Goal: Task Accomplishment & Management: Use online tool/utility

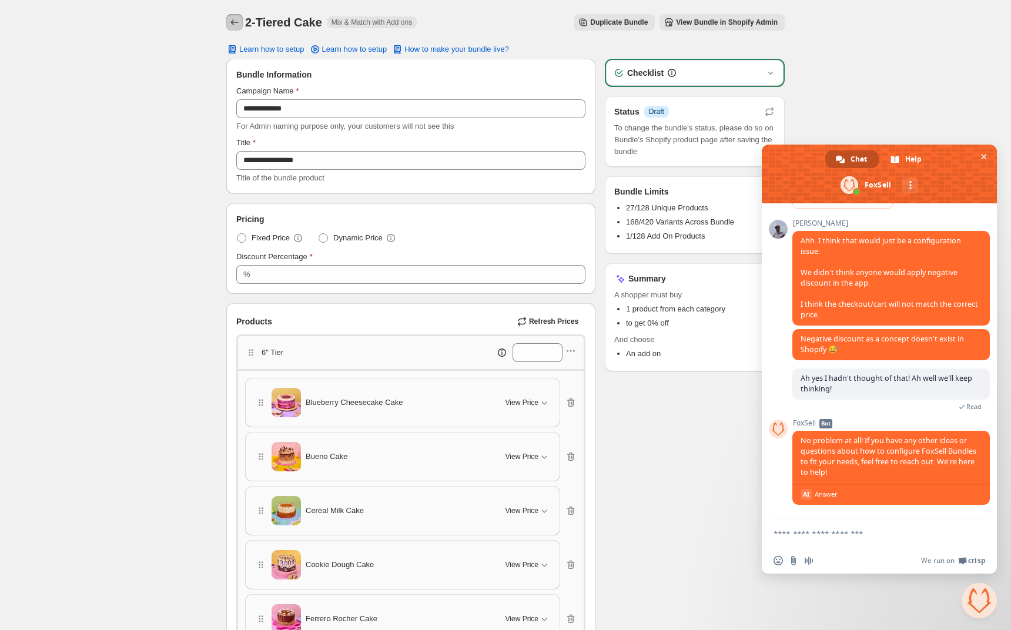
click at [227, 23] on button "Back" at bounding box center [234, 22] width 16 height 16
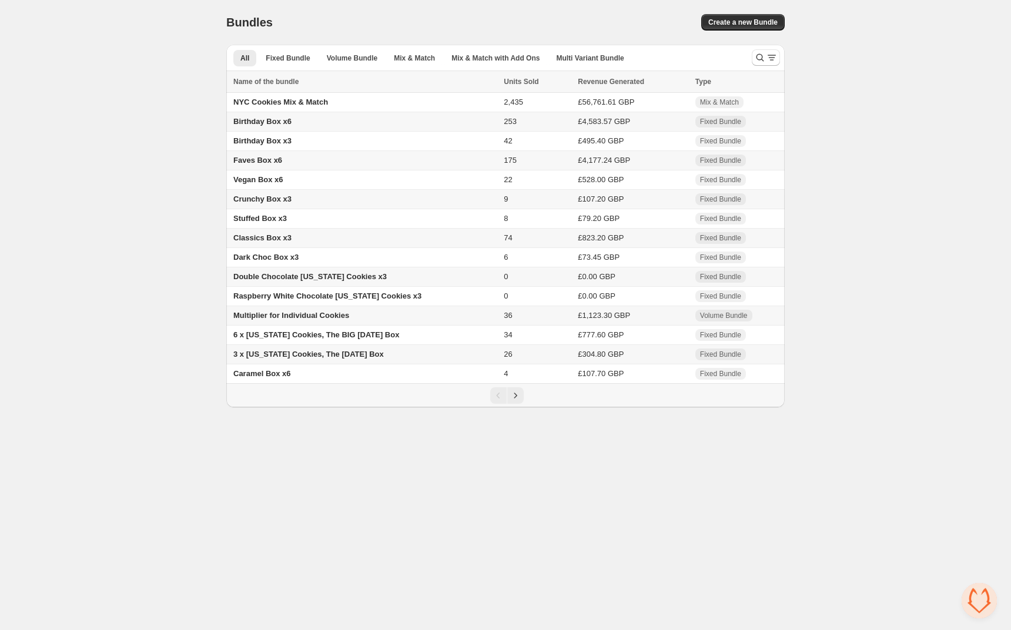
scroll to position [1285, 0]
click at [507, 58] on span "Mix & Match with Add Ons" at bounding box center [495, 57] width 88 height 9
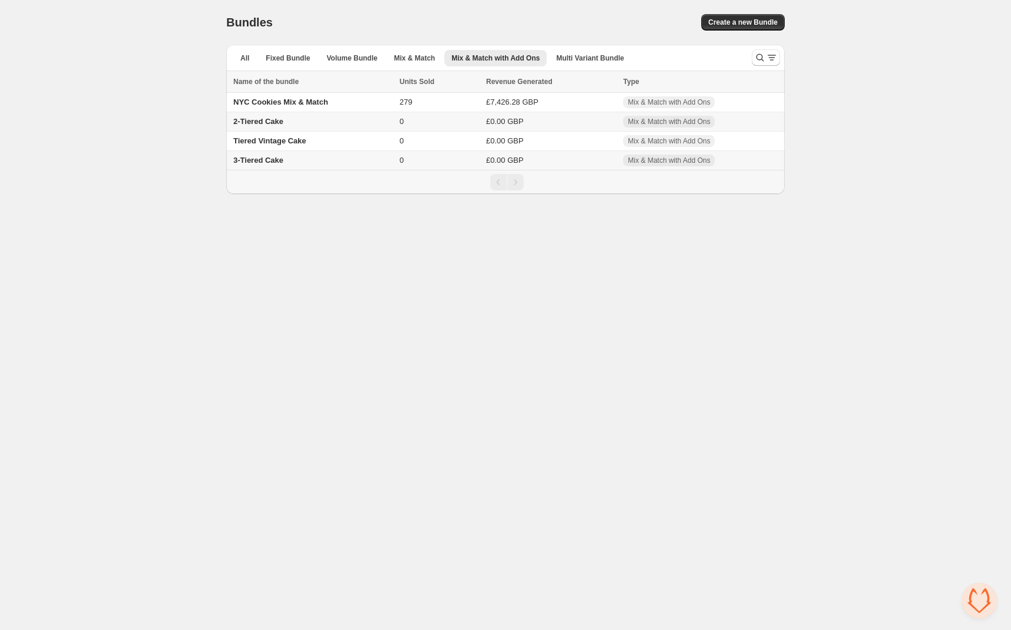
click at [269, 162] on span "3-Tiered Cake" at bounding box center [258, 160] width 50 height 9
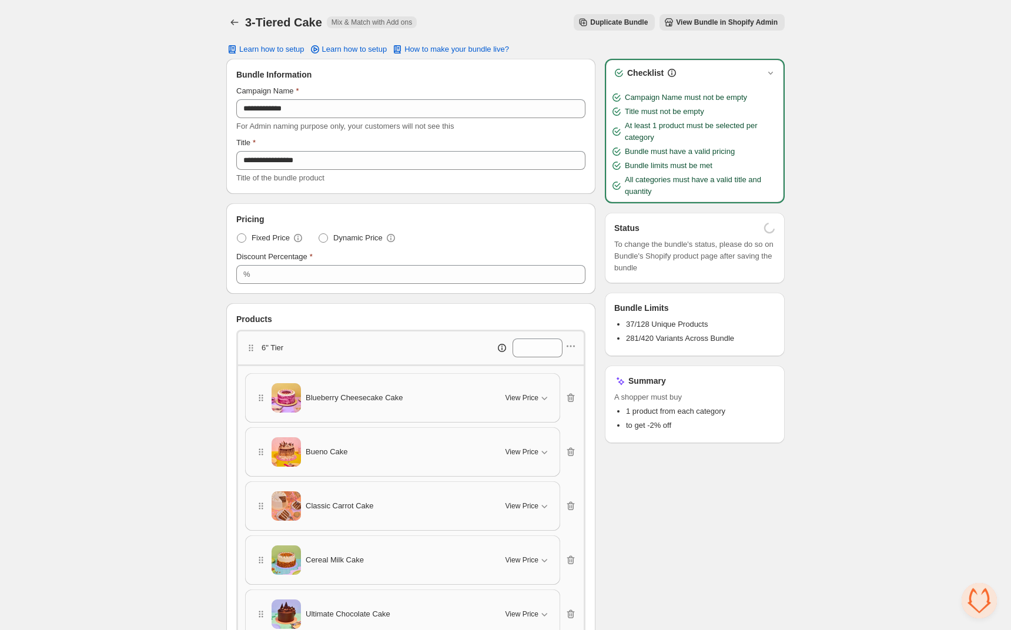
scroll to position [1285, 0]
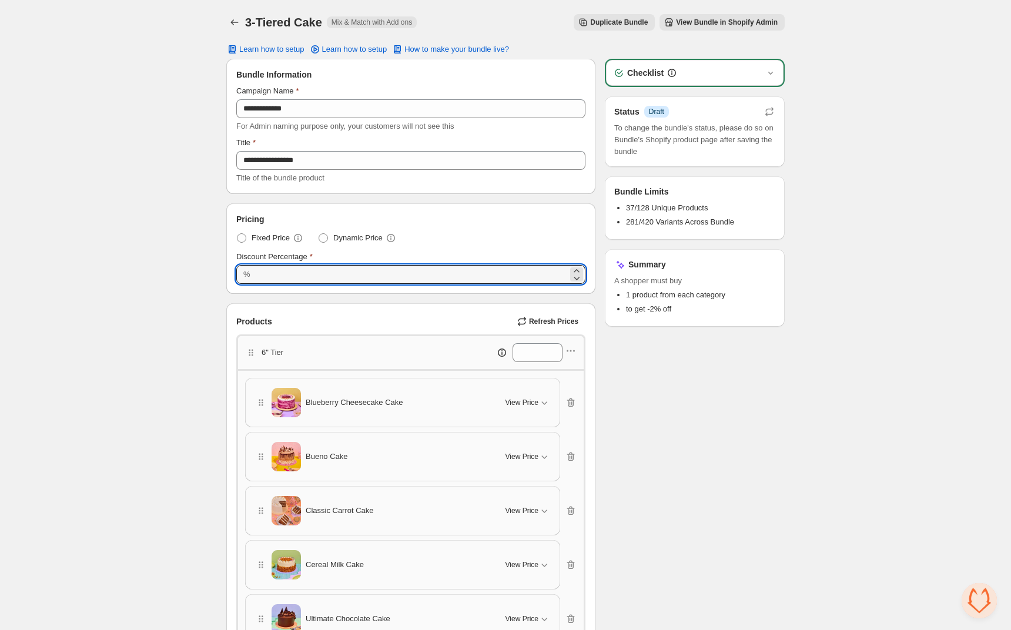
drag, startPoint x: 284, startPoint y: 274, endPoint x: 244, endPoint y: 270, distance: 40.8
click at [244, 270] on div "% **" at bounding box center [410, 274] width 349 height 19
type input "*"
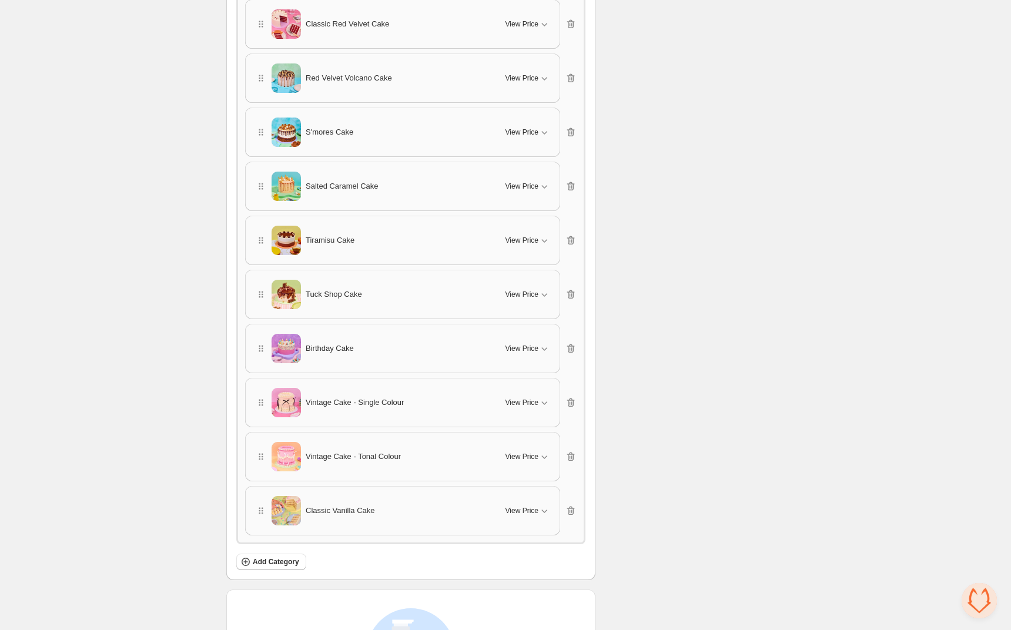
scroll to position [5836, 0]
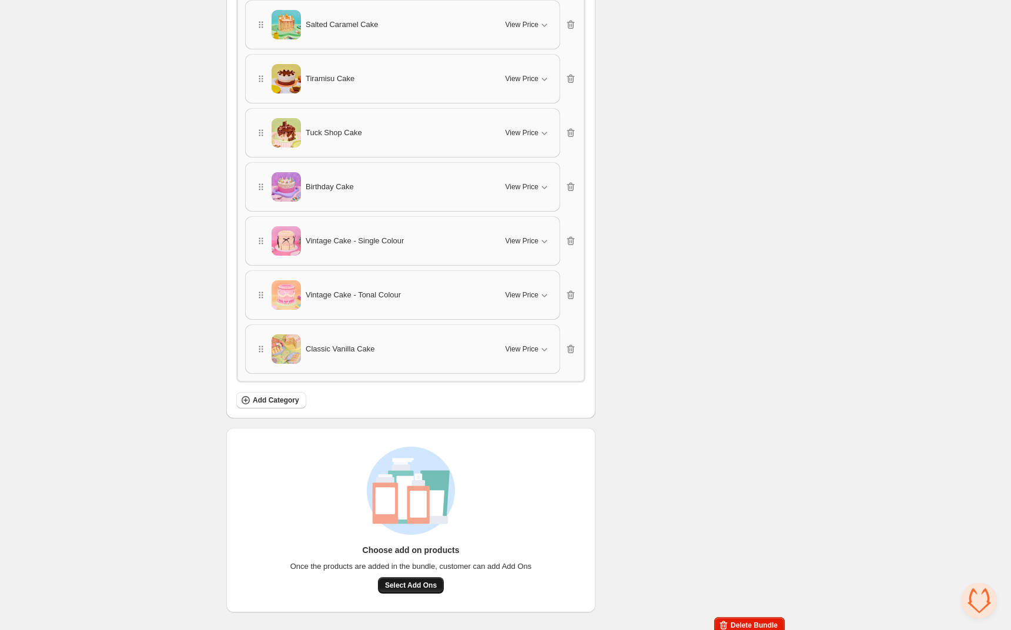
click at [412, 581] on span "Select Add Ons" at bounding box center [411, 585] width 52 height 9
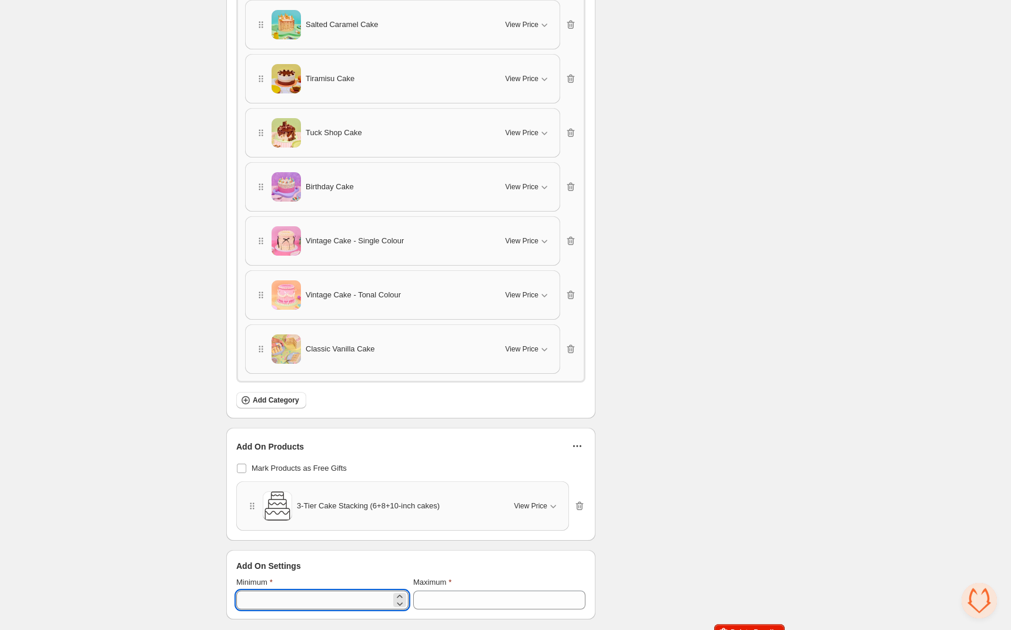
click at [282, 591] on input "*" at bounding box center [313, 600] width 155 height 19
type input "*"
click at [453, 591] on input "*" at bounding box center [490, 600] width 155 height 19
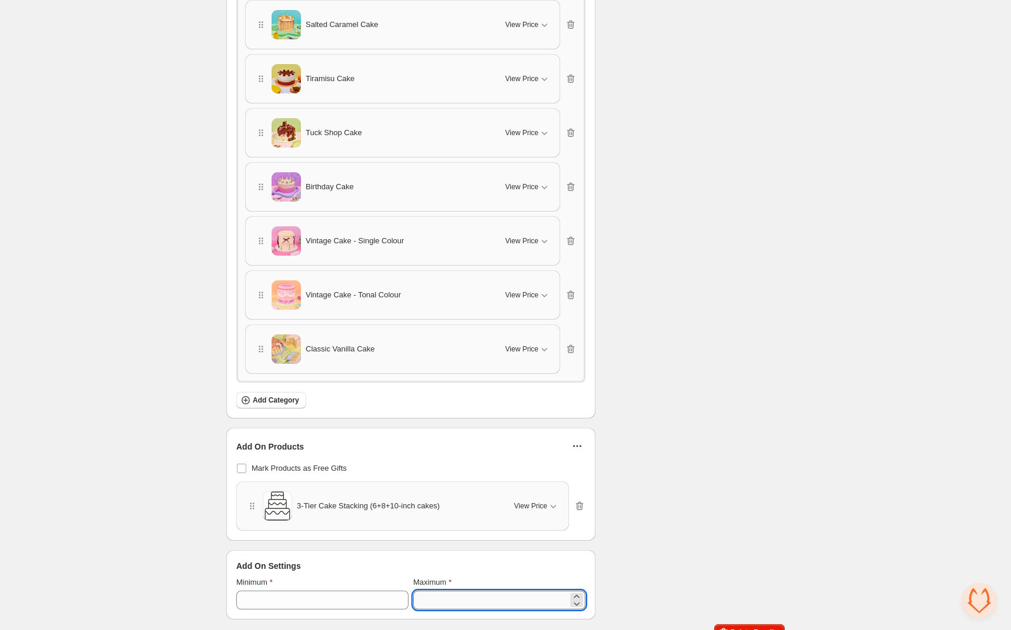
drag, startPoint x: 453, startPoint y: 587, endPoint x: 441, endPoint y: 587, distance: 11.2
click at [453, 591] on input "*" at bounding box center [490, 600] width 155 height 19
drag, startPoint x: 453, startPoint y: 586, endPoint x: 396, endPoint y: 587, distance: 57.0
click at [390, 588] on div "Minimum * Maximum **" at bounding box center [410, 593] width 349 height 33
click at [424, 591] on input "**" at bounding box center [490, 600] width 155 height 19
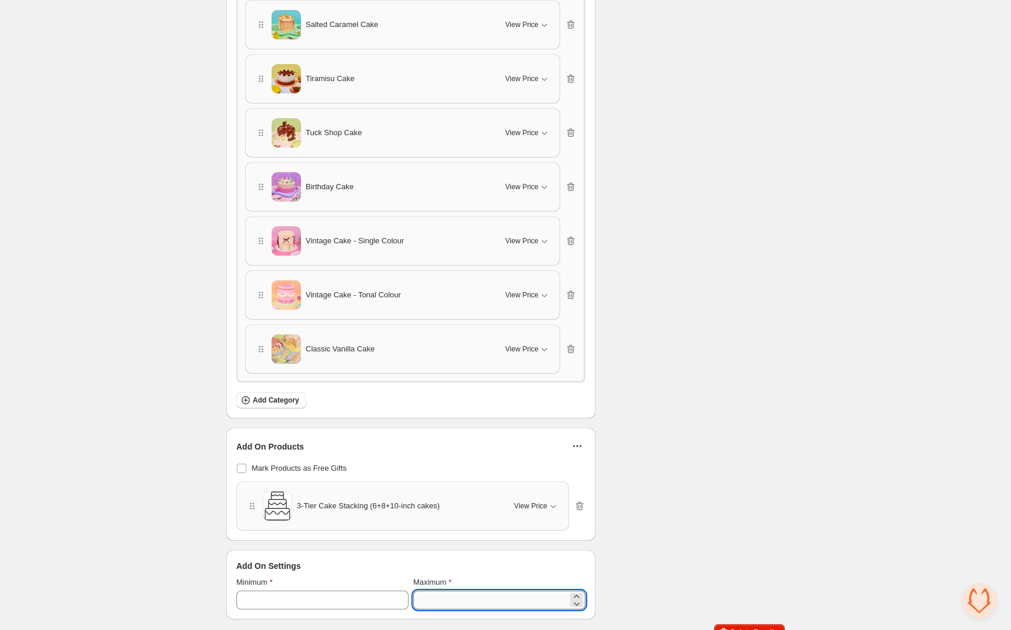
click at [424, 591] on input "**" at bounding box center [490, 600] width 155 height 19
type input "*"
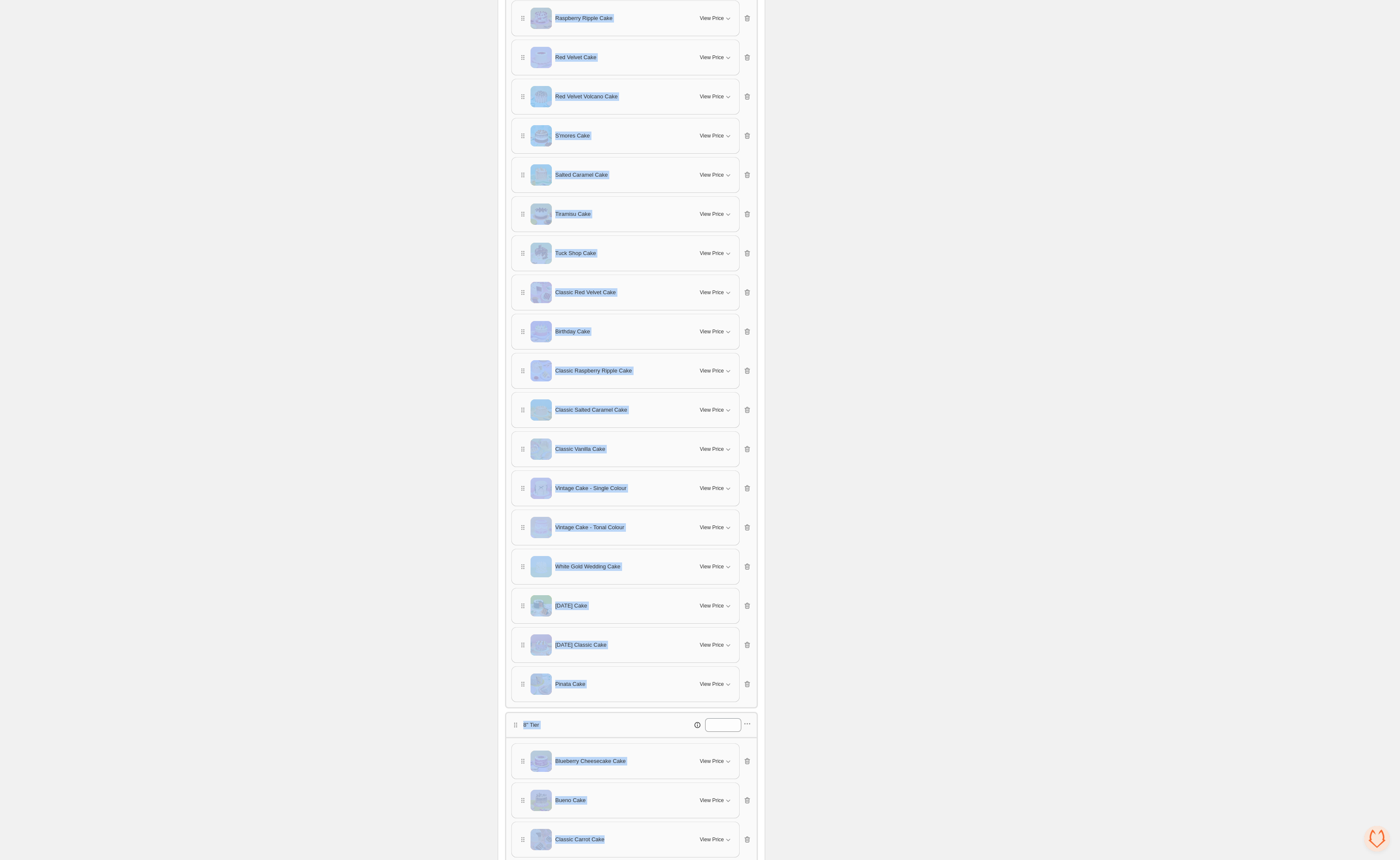
scroll to position [1045, 0]
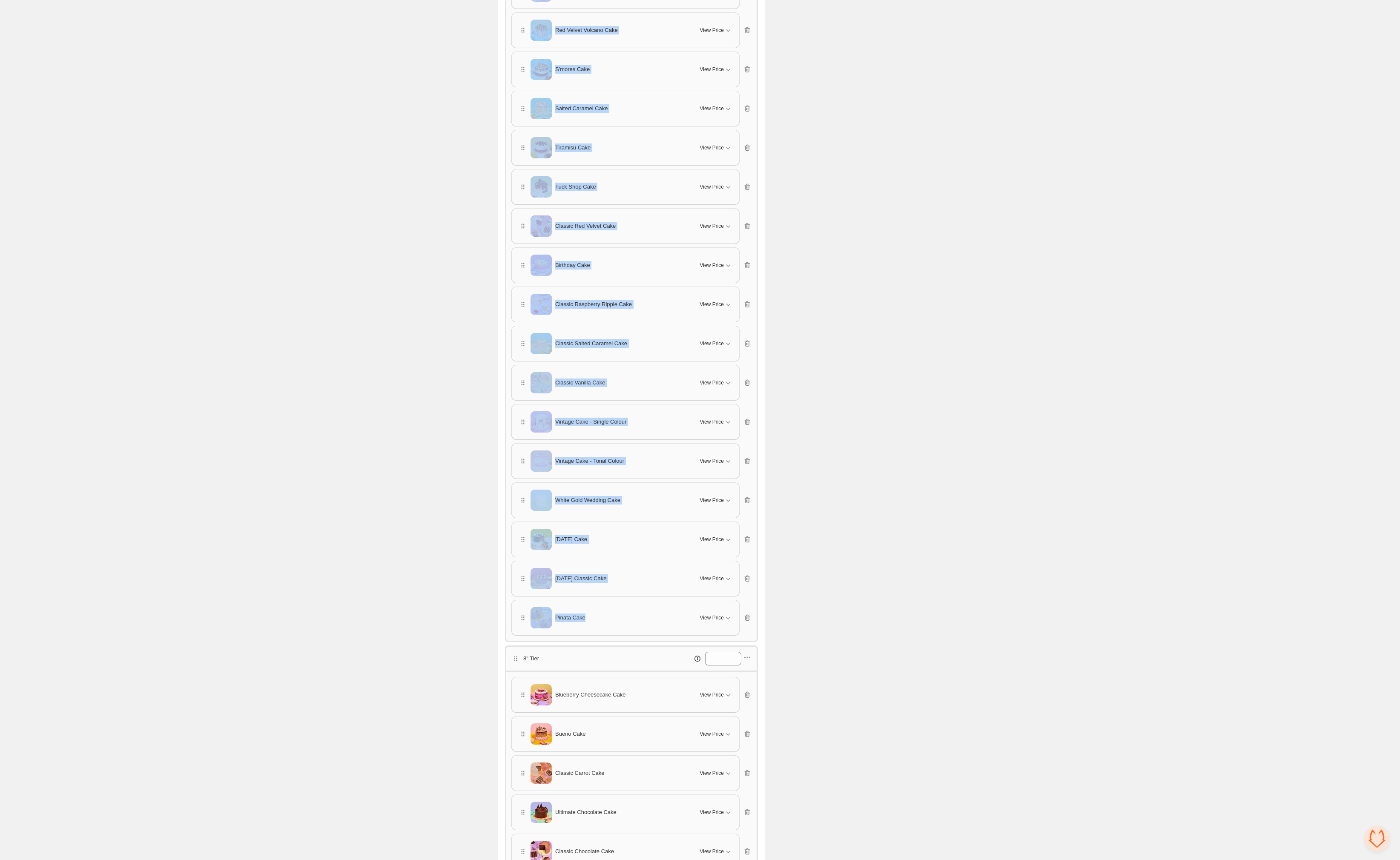
drag, startPoint x: 467, startPoint y: 177, endPoint x: 618, endPoint y: 619, distance: 467.1
copy div "Blueberry Cheesecake Cake View Price Cancel Apply Select All Blueberry Cheeseca…"
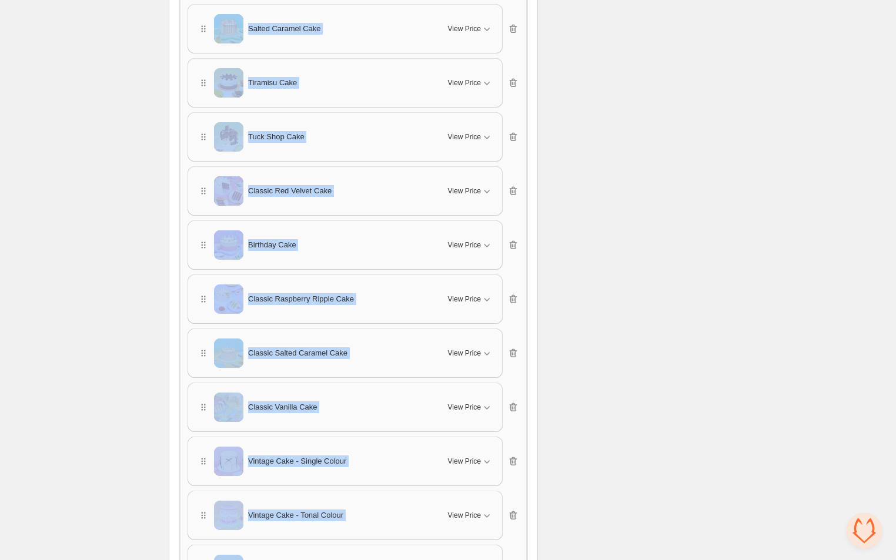
scroll to position [1266, 0]
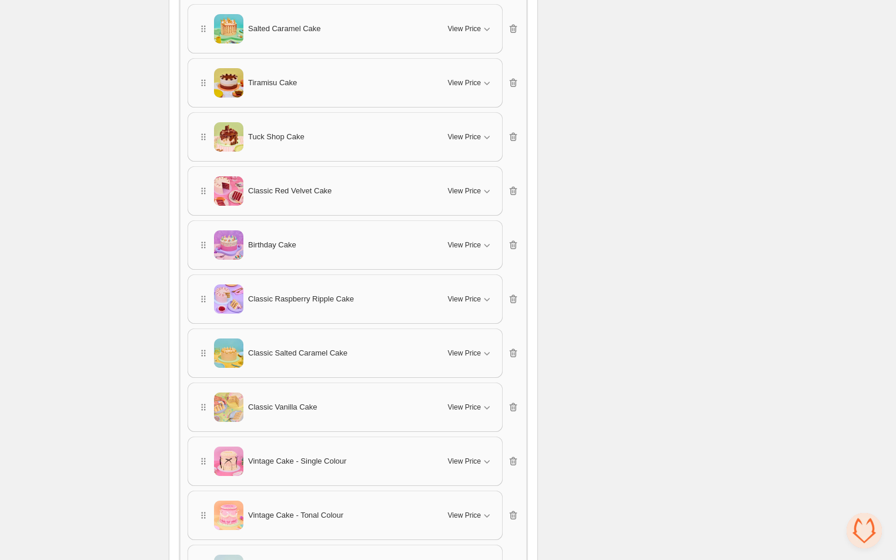
click at [478, 27] on span "View Price" at bounding box center [464, 28] width 33 height 9
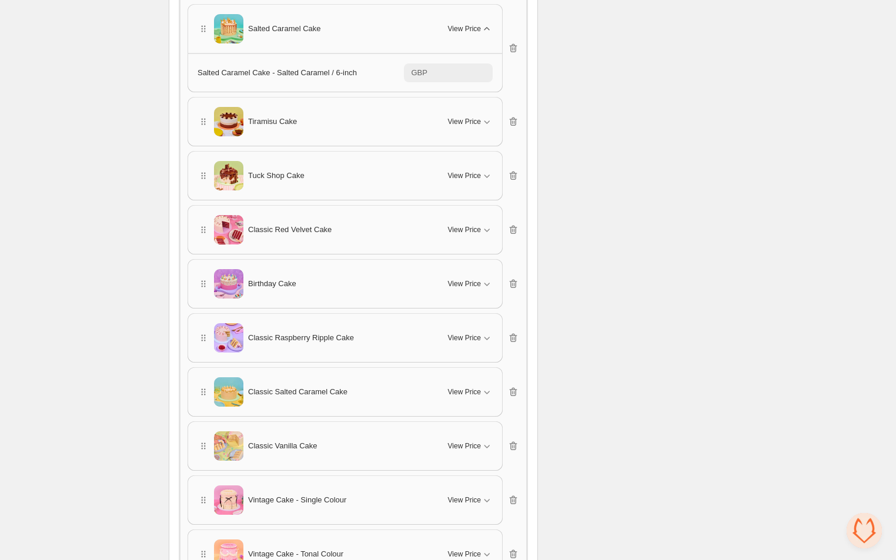
click at [477, 27] on span "View Price" at bounding box center [464, 28] width 33 height 9
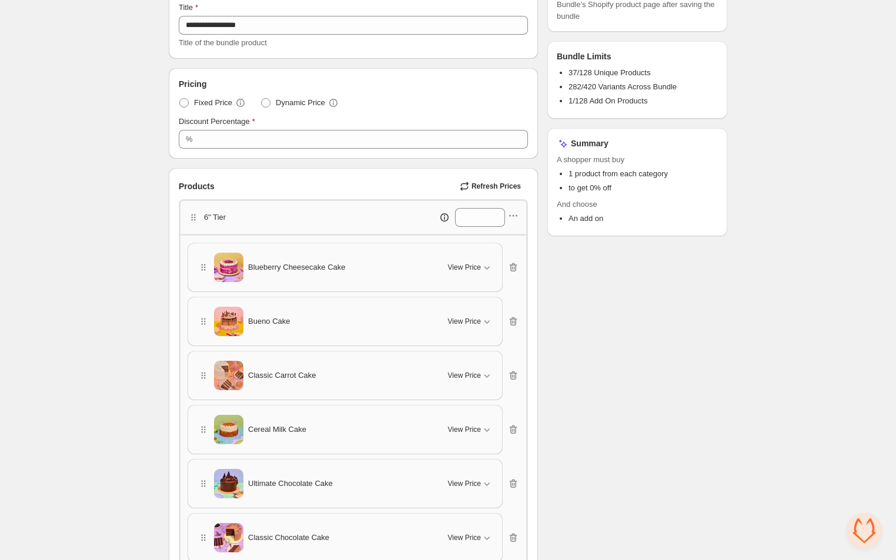
scroll to position [216, 0]
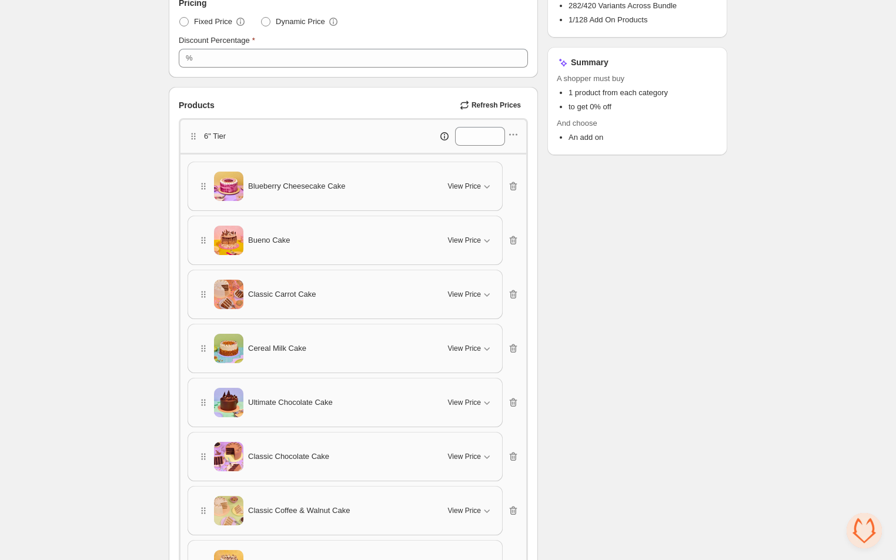
click at [229, 106] on div "Products Refresh Prices" at bounding box center [353, 105] width 349 height 16
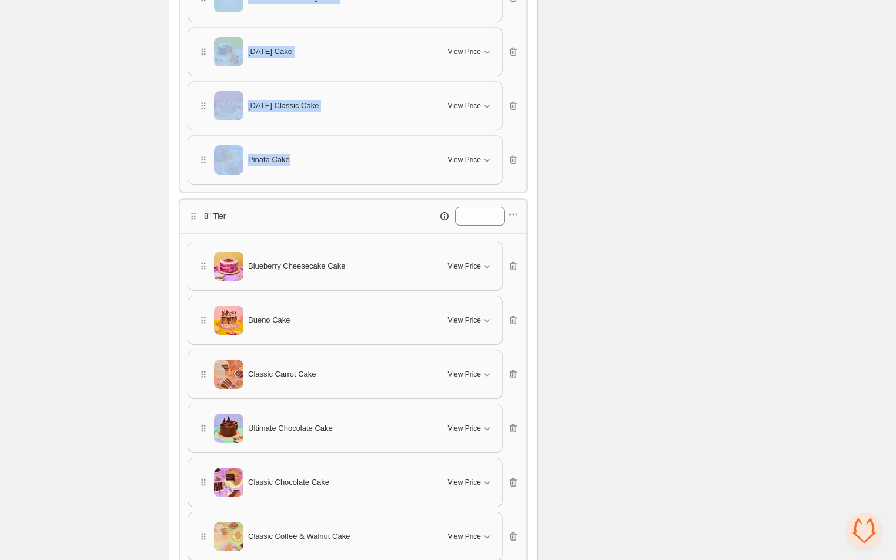
scroll to position [2139, 0]
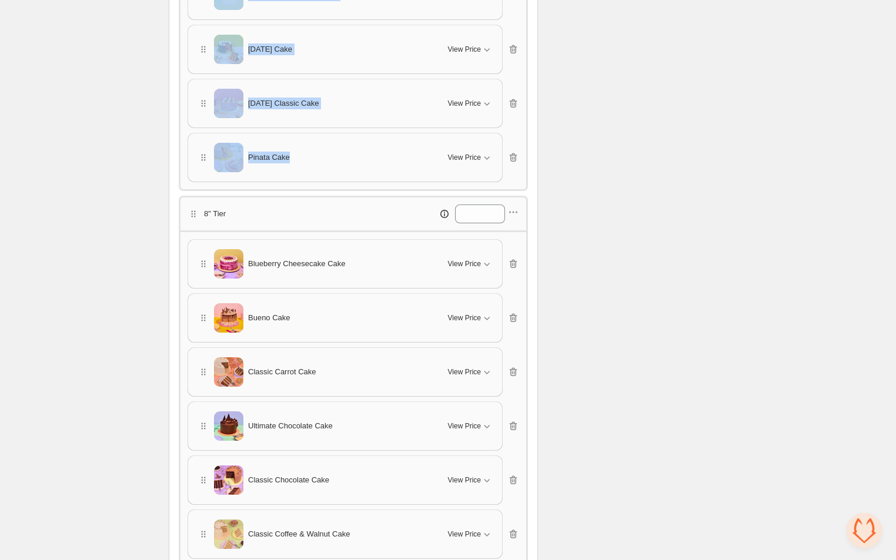
drag, startPoint x: 145, startPoint y: 129, endPoint x: 294, endPoint y: 161, distance: 152.1
copy div "6" Tier Blueberry Cheesecake Cake View Price Cancel Apply Select All Blueberry …"
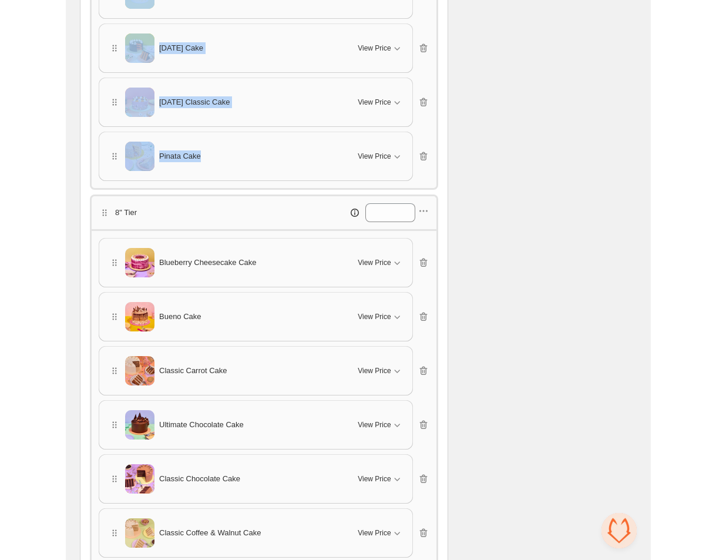
scroll to position [1325, 0]
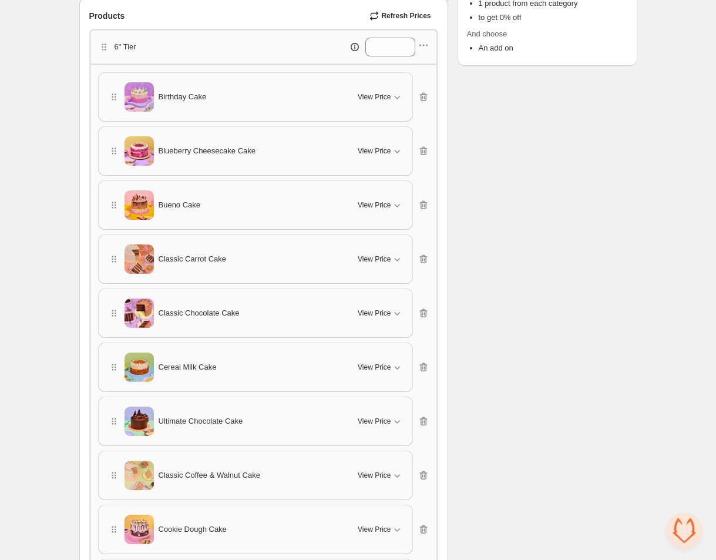
scroll to position [307, 0]
drag, startPoint x: 111, startPoint y: 473, endPoint x: 108, endPoint y: 438, distance: 35.4
drag, startPoint x: 110, startPoint y: 475, endPoint x: 112, endPoint y: 423, distance: 51.7
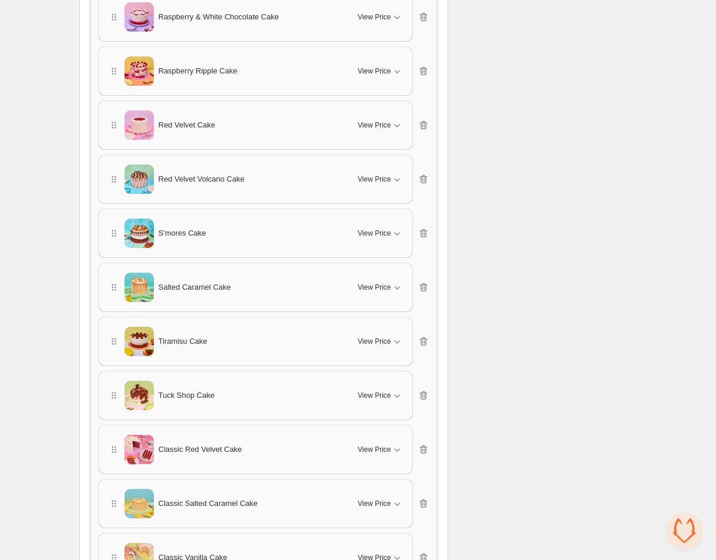
scroll to position [1488, 0]
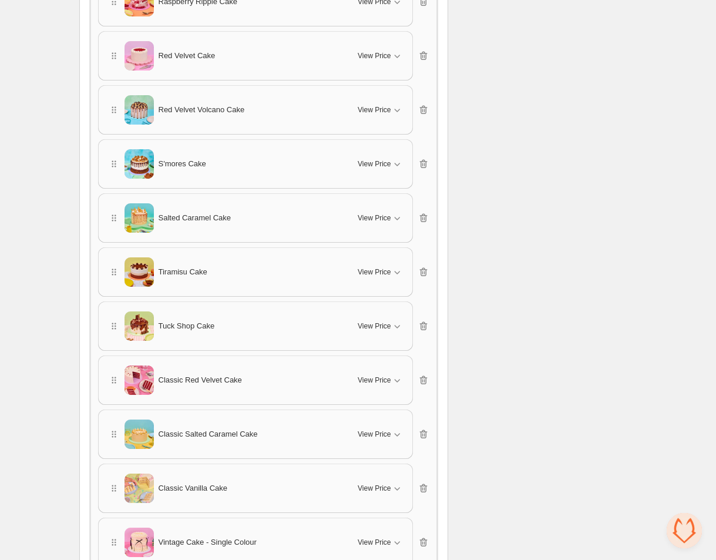
drag, startPoint x: 112, startPoint y: 373, endPoint x: 112, endPoint y: 312, distance: 61.7
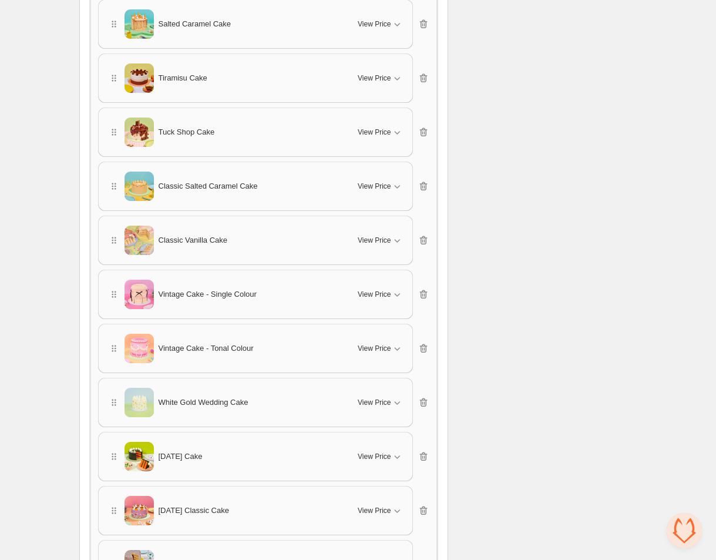
scroll to position [1728, 0]
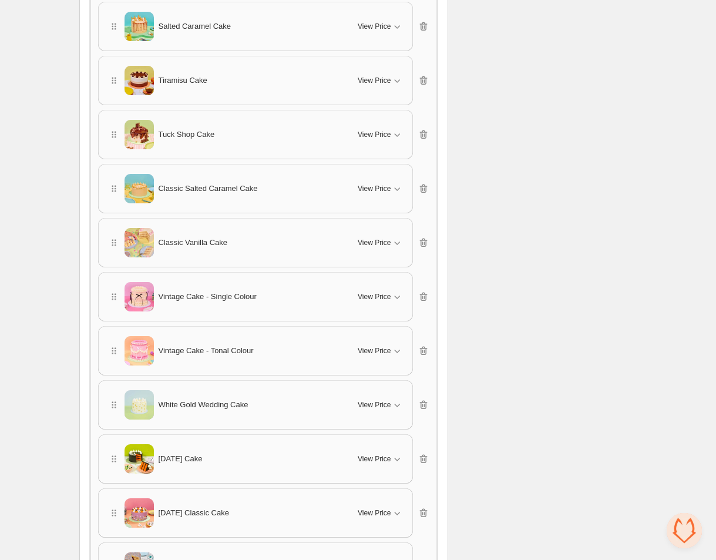
drag, startPoint x: 109, startPoint y: 185, endPoint x: 119, endPoint y: 93, distance: 92.2
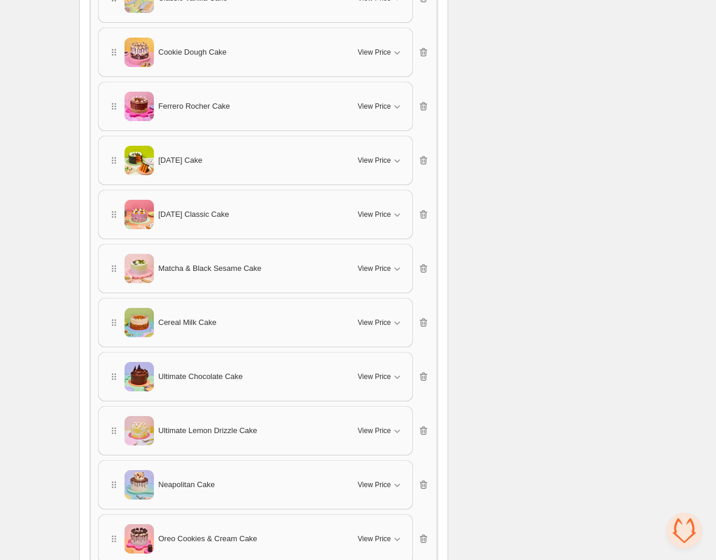
scroll to position [943, 0]
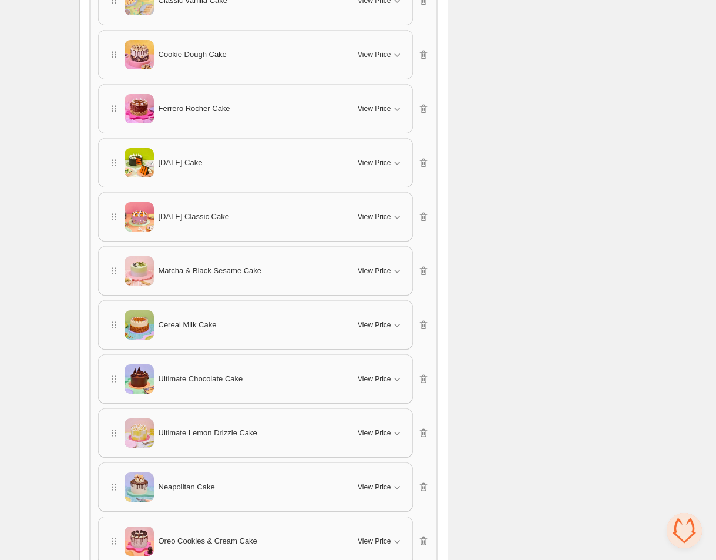
drag, startPoint x: 112, startPoint y: 487, endPoint x: 112, endPoint y: 439, distance: 47.6
click at [112, 391] on div "Birthday Cake View Price Cancel Apply Select All Birthday Cake - Sprinkle Spong…" at bounding box center [263, 406] width 331 height 1942
drag, startPoint x: 113, startPoint y: 487, endPoint x: 115, endPoint y: 447, distance: 40.0
click at [113, 441] on div "Birthday Cake View Price Cancel Apply Select All Birthday Cake - Sprinkle Spong…" at bounding box center [263, 406] width 331 height 1942
drag, startPoint x: 113, startPoint y: 484, endPoint x: 116, endPoint y: 508, distance: 23.8
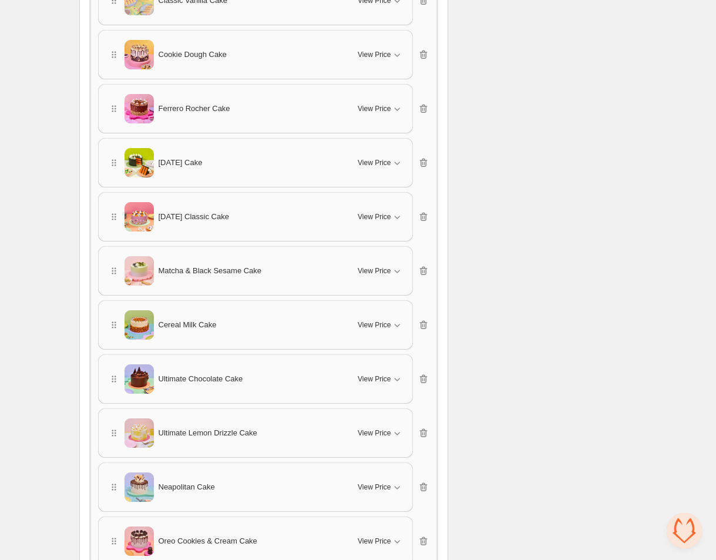
click at [122, 512] on div "Birthday Cake View Price Cancel Apply Select All Birthday Cake - Sprinkle Spong…" at bounding box center [263, 406] width 331 height 1942
click at [114, 486] on icon "button" at bounding box center [114, 487] width 12 height 12
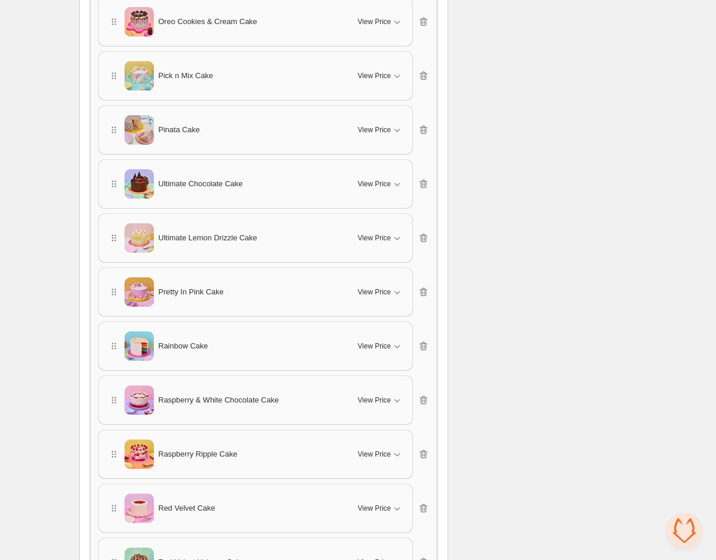
scroll to position [1345, 0]
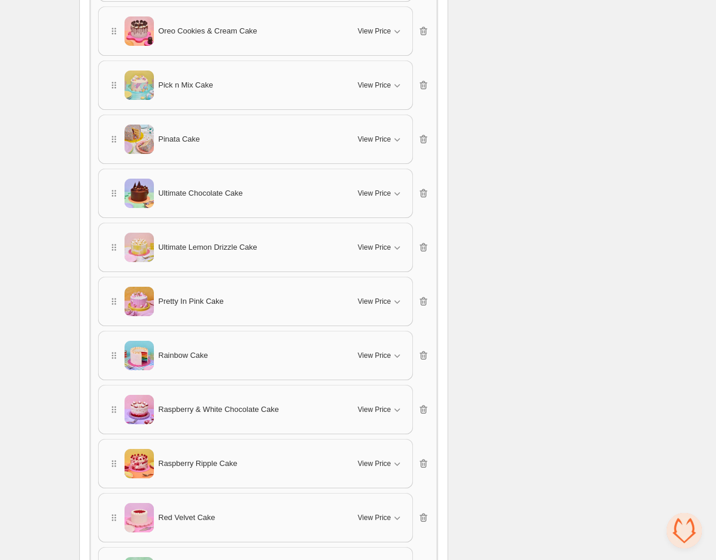
drag, startPoint x: 115, startPoint y: 298, endPoint x: 109, endPoint y: 231, distance: 67.3
click at [109, 230] on div "Birthday Cake View Price Cancel Apply Select All Birthday Cake - Sprinkle Spong…" at bounding box center [263, 4] width 331 height 1942
click at [113, 360] on div "Rainbow Cake" at bounding box center [226, 355] width 236 height 29
drag, startPoint x: 112, startPoint y: 356, endPoint x: 107, endPoint y: 279, distance: 77.7
click at [109, 269] on div "Birthday Cake View Price Cancel Apply Select All Birthday Cake - Sprinkle Spong…" at bounding box center [263, 4] width 331 height 1942
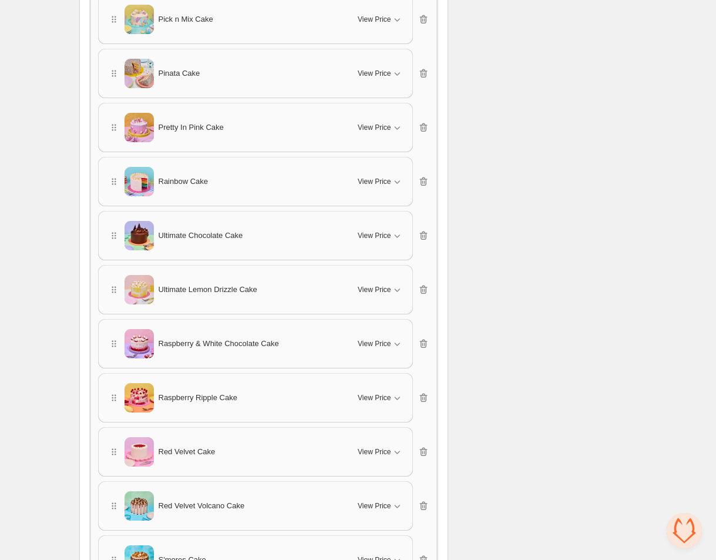
scroll to position [1433, 0]
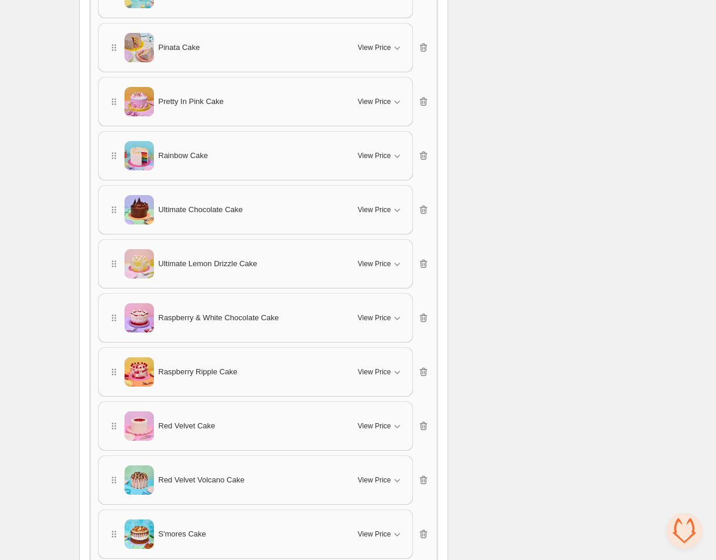
drag, startPoint x: 113, startPoint y: 322, endPoint x: 113, endPoint y: 286, distance: 36.4
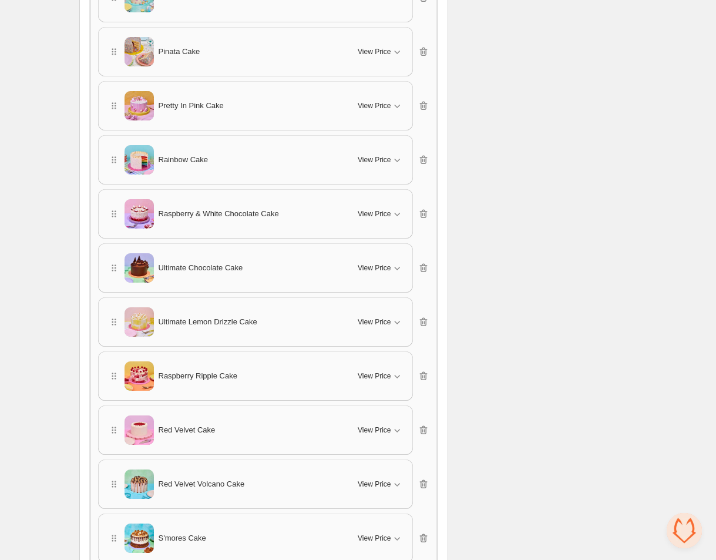
scroll to position [1428, 0]
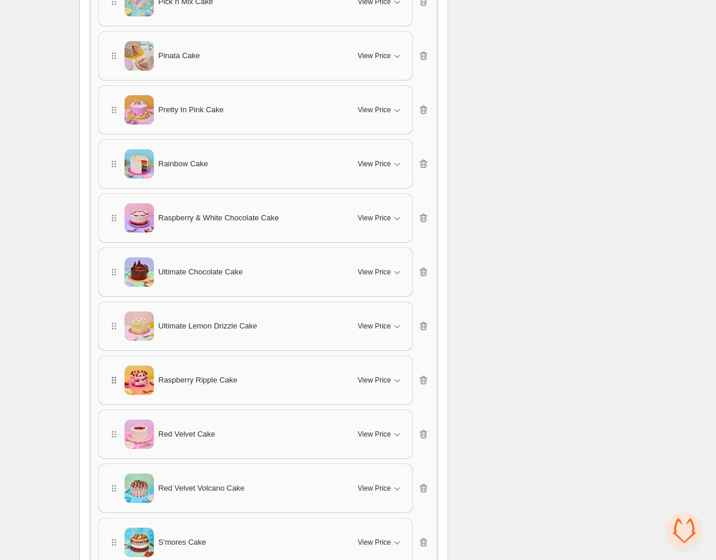
click at [110, 379] on icon "button" at bounding box center [114, 380] width 12 height 12
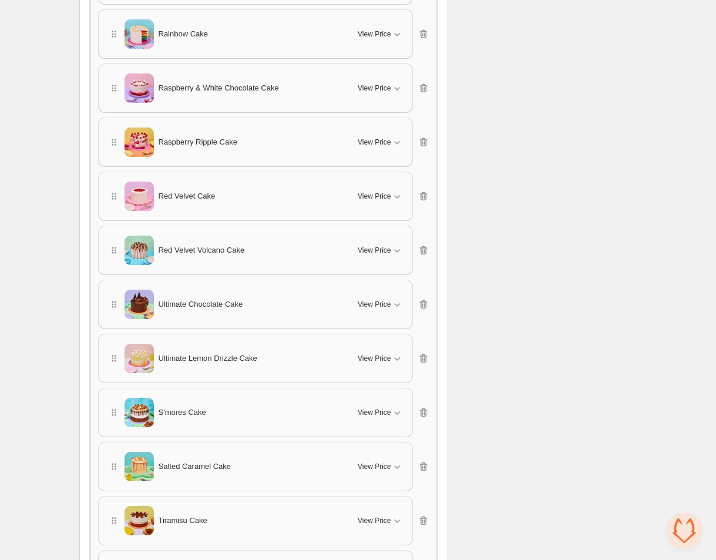
scroll to position [1601, 0]
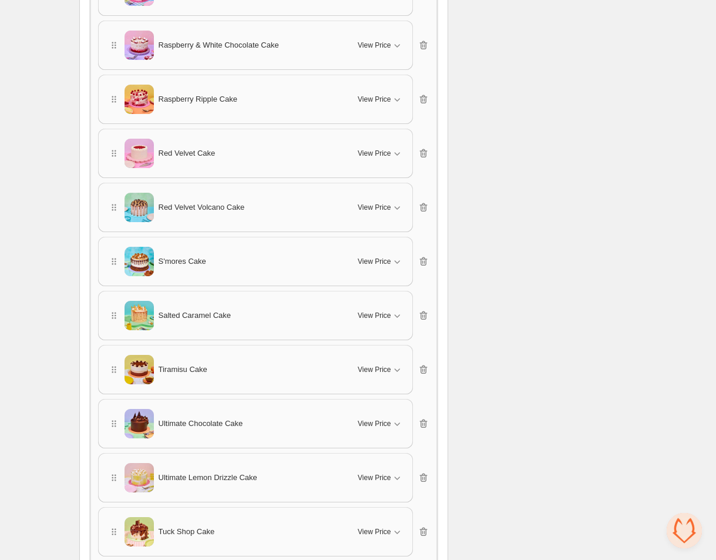
drag, startPoint x: 111, startPoint y: 528, endPoint x: 108, endPoint y: 497, distance: 31.3
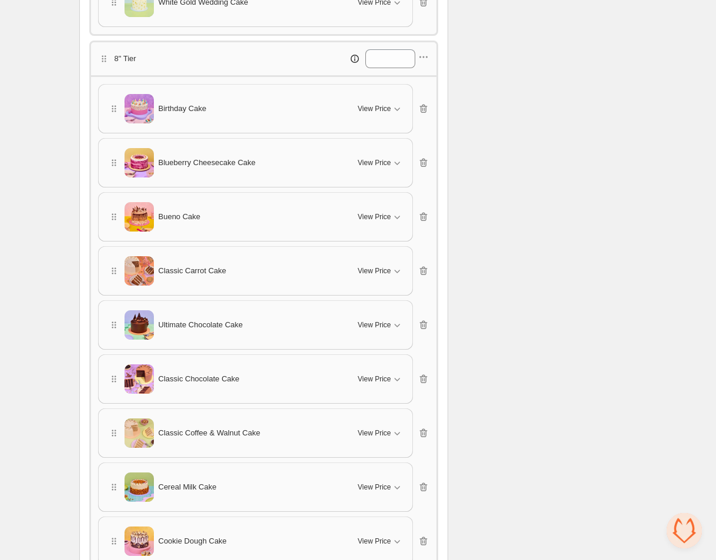
scroll to position [2293, 0]
drag, startPoint x: 111, startPoint y: 483, endPoint x: 106, endPoint y: 461, distance: 22.2
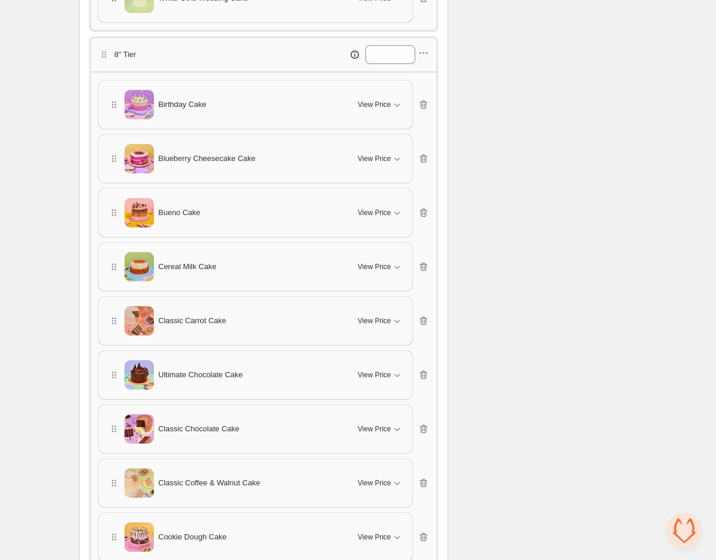
scroll to position [2295, 0]
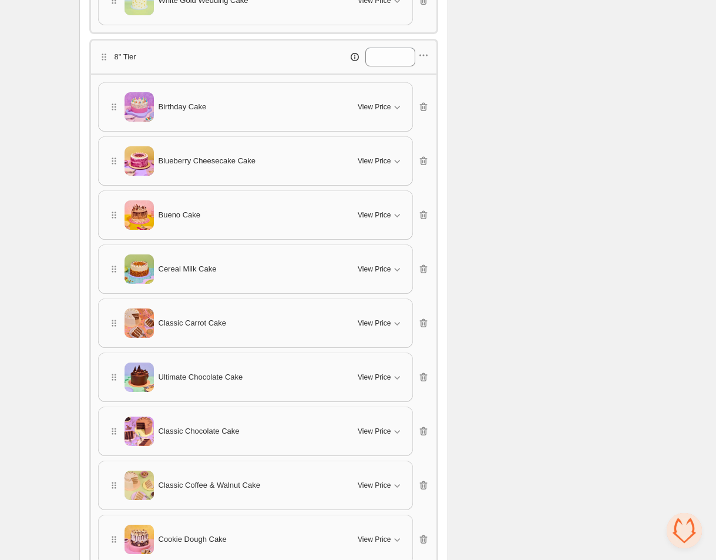
drag, startPoint x: 113, startPoint y: 426, endPoint x: 105, endPoint y: 413, distance: 15.0
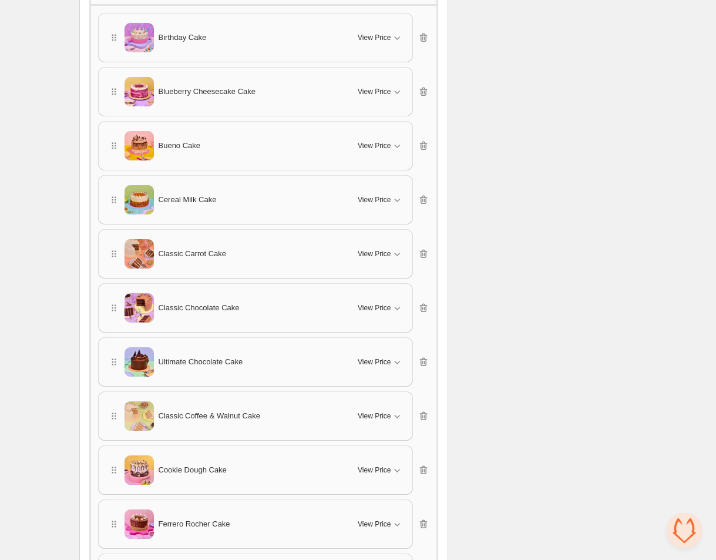
scroll to position [2365, 0]
click at [115, 410] on icon "button" at bounding box center [114, 416] width 12 height 12
drag, startPoint x: 113, startPoint y: 411, endPoint x: 111, endPoint y: 395, distance: 16.0
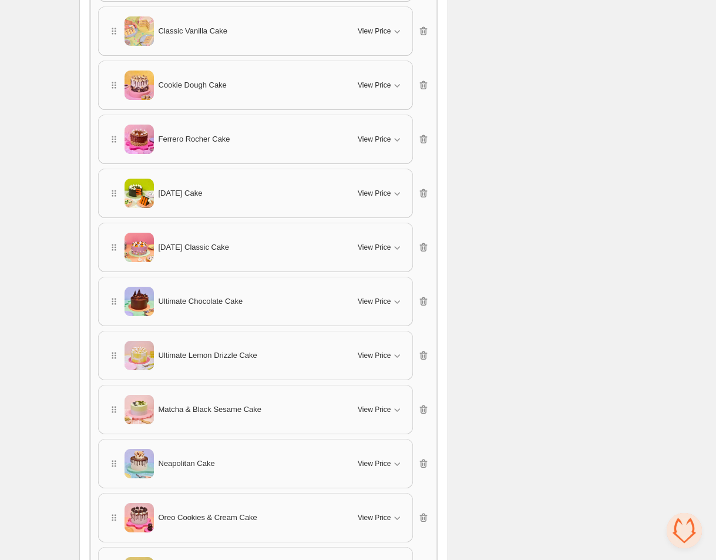
scroll to position [2964, 0]
drag, startPoint x: 113, startPoint y: 406, endPoint x: 106, endPoint y: 367, distance: 39.3
click at [109, 330] on div "Birthday Cake View Price Cancel Apply Select All Birthday Cake - Sprinkle Spong…" at bounding box center [263, 384] width 331 height 1942
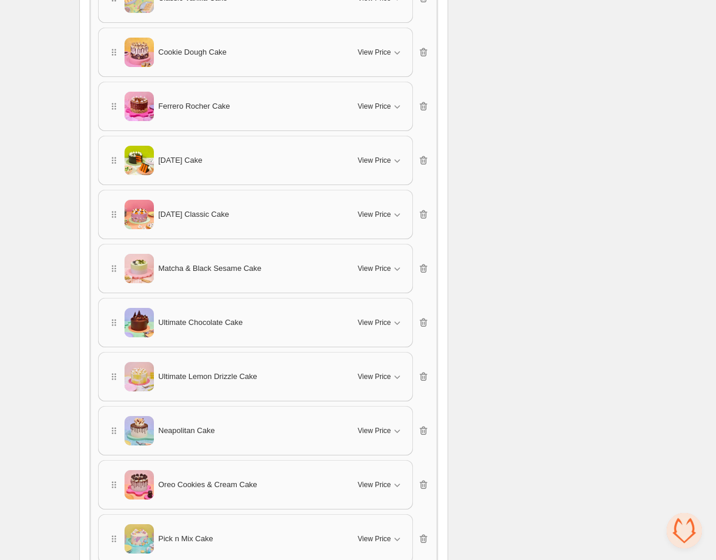
scroll to position [3016, 0]
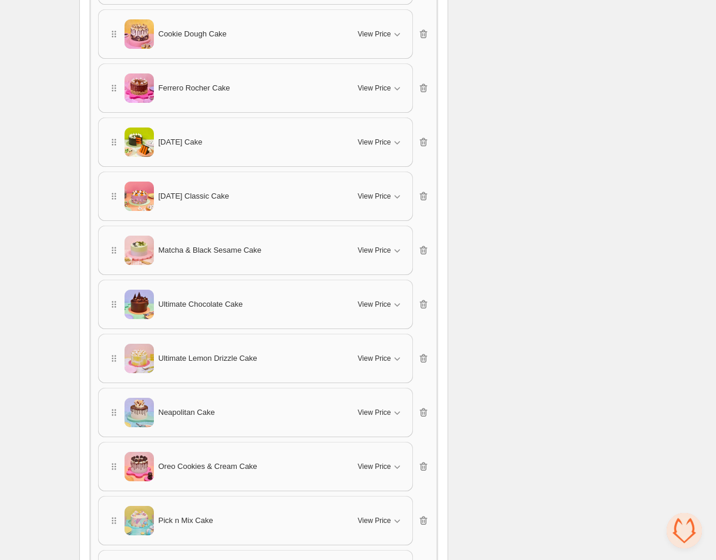
drag, startPoint x: 111, startPoint y: 406, endPoint x: 108, endPoint y: 397, distance: 9.9
click at [111, 361] on div "Birthday Cake View Price Cancel Apply Select All Birthday Cake - Sprinkle Spong…" at bounding box center [263, 332] width 331 height 1942
drag, startPoint x: 113, startPoint y: 392, endPoint x: 114, endPoint y: 367, distance: 25.3
click at [111, 323] on div "Birthday Cake View Price Cancel Apply Select All Birthday Cake - Sprinkle Spong…" at bounding box center [263, 332] width 331 height 1942
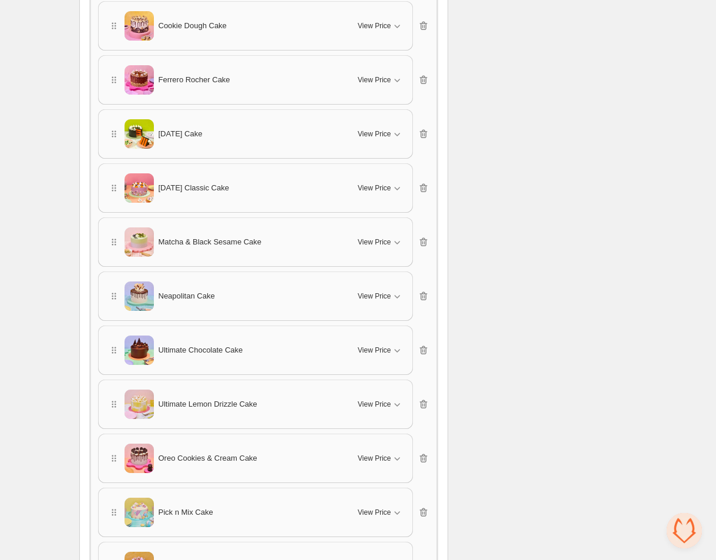
scroll to position [3025, 0]
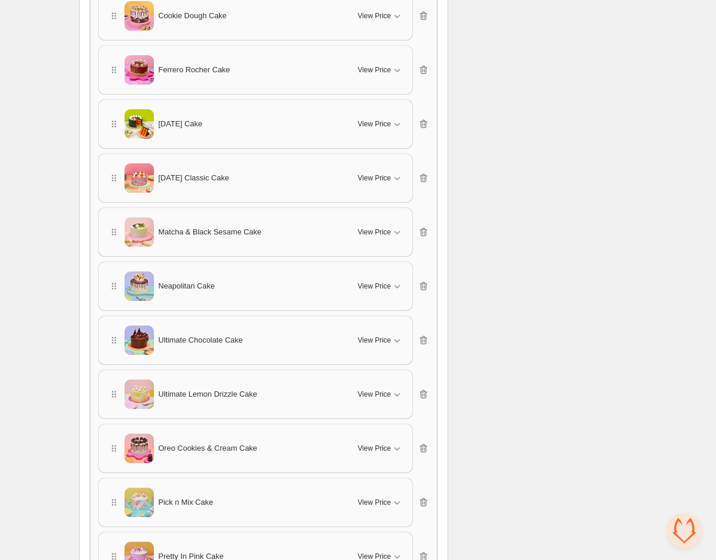
drag, startPoint x: 113, startPoint y: 437, endPoint x: 110, endPoint y: 430, distance: 7.4
click at [113, 396] on div "Birthday Cake View Price Cancel Apply Select All Birthday Cake - Sprinkle Spong…" at bounding box center [263, 313] width 331 height 1942
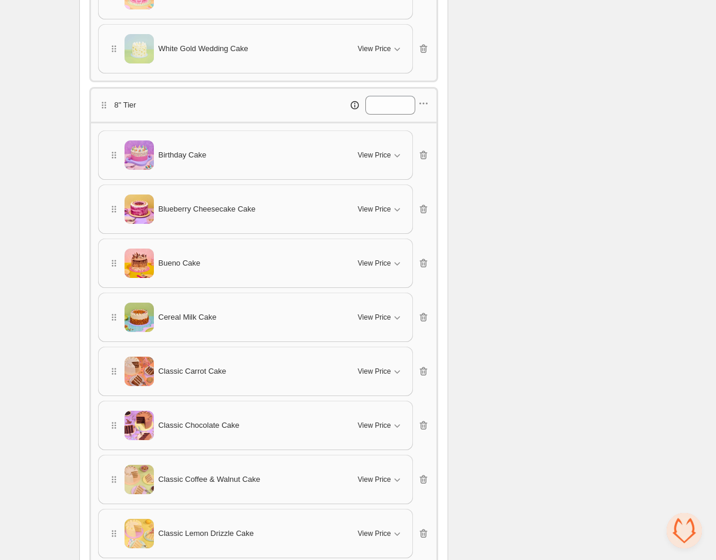
scroll to position [2131, 0]
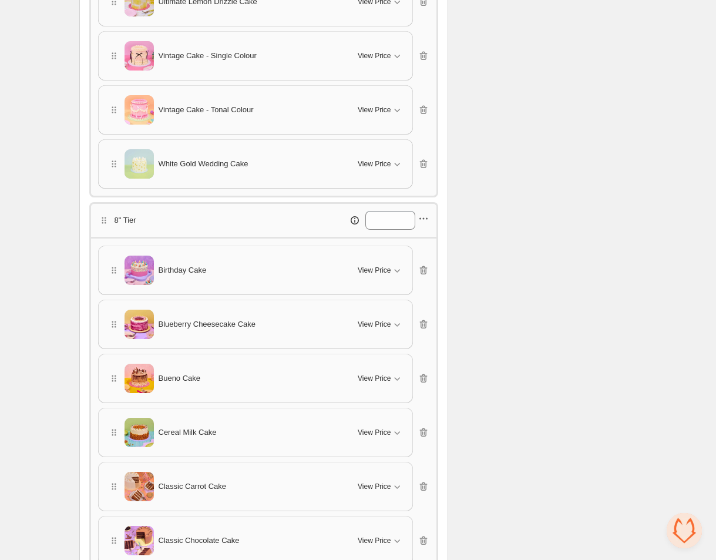
click at [417, 221] on div "*" at bounding box center [360, 220] width 139 height 19
click at [426, 218] on icon "button" at bounding box center [424, 219] width 12 height 12
click at [414, 263] on button "Edit products" at bounding box center [423, 257] width 86 height 19
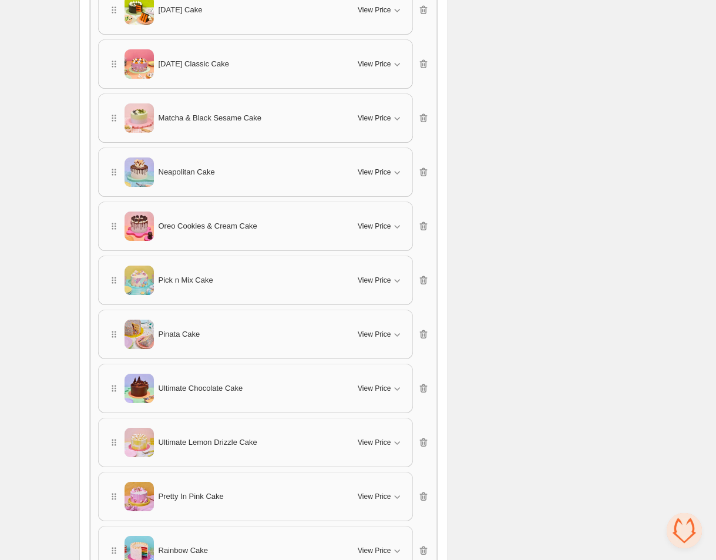
scroll to position [3159, 0]
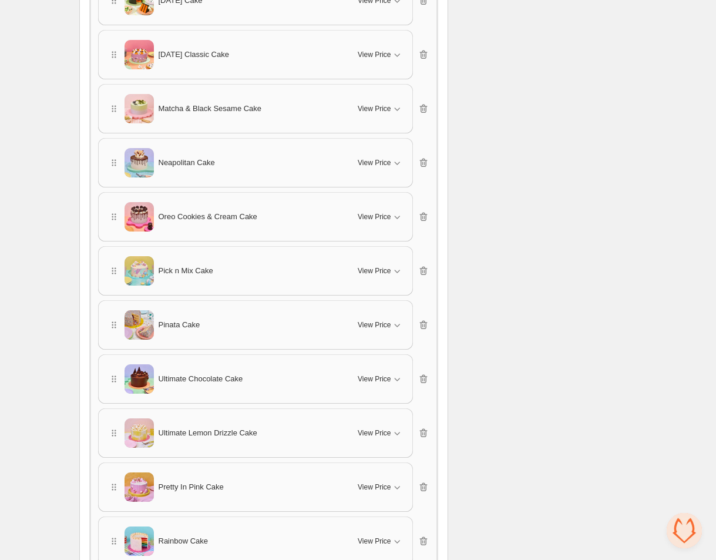
drag, startPoint x: 111, startPoint y: 483, endPoint x: 112, endPoint y: 431, distance: 51.7
click at [112, 421] on div "Birthday Cake View Price Cancel Apply Select All Birthday Cake - Sprinkle Spong…" at bounding box center [263, 217] width 331 height 1996
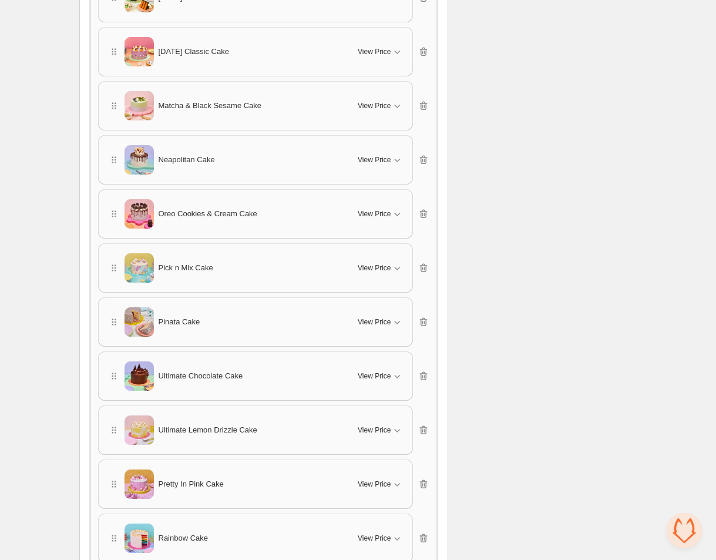
drag, startPoint x: 115, startPoint y: 479, endPoint x: 115, endPoint y: 455, distance: 24.1
click at [115, 460] on div "Pretty In Pink Cake View Price" at bounding box center [256, 484] width 314 height 48
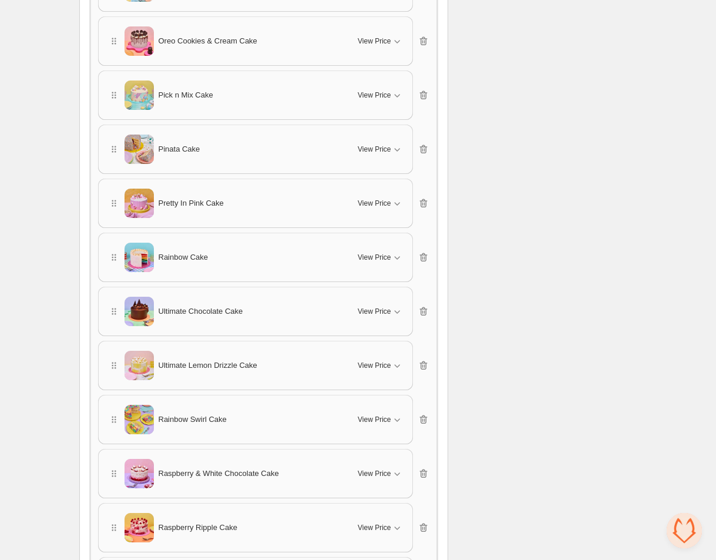
scroll to position [3332, 0]
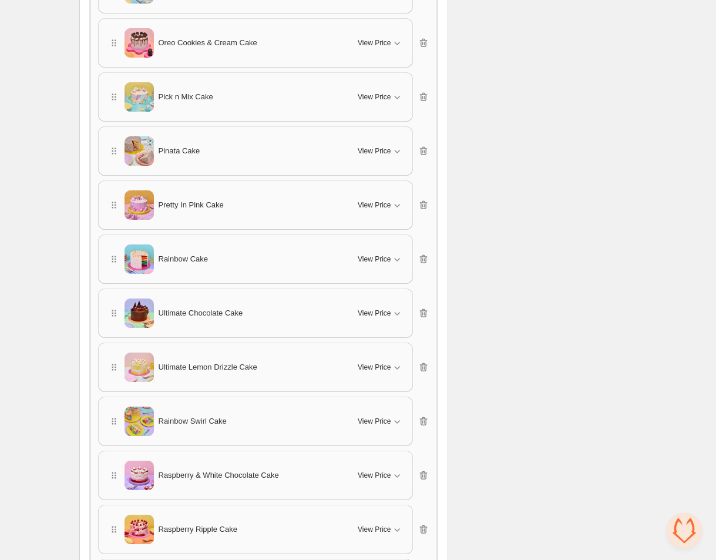
click at [116, 441] on div "Birthday Cake View Price Cancel Apply Select All Birthday Cake - Sprinkle Spong…" at bounding box center [263, 43] width 331 height 1996
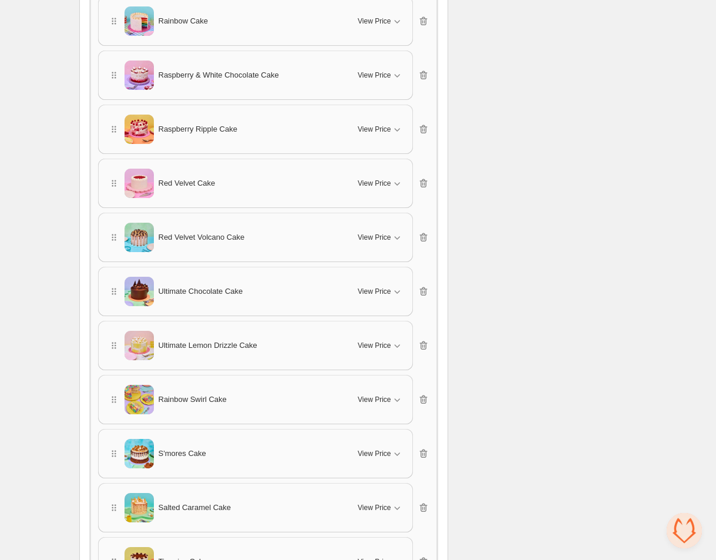
scroll to position [3567, 0]
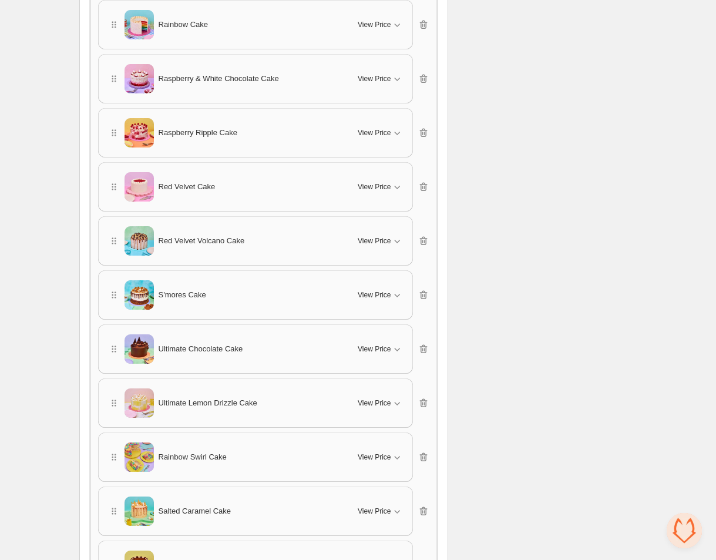
drag, startPoint x: 112, startPoint y: 497, endPoint x: 113, endPoint y: 409, distance: 88.2
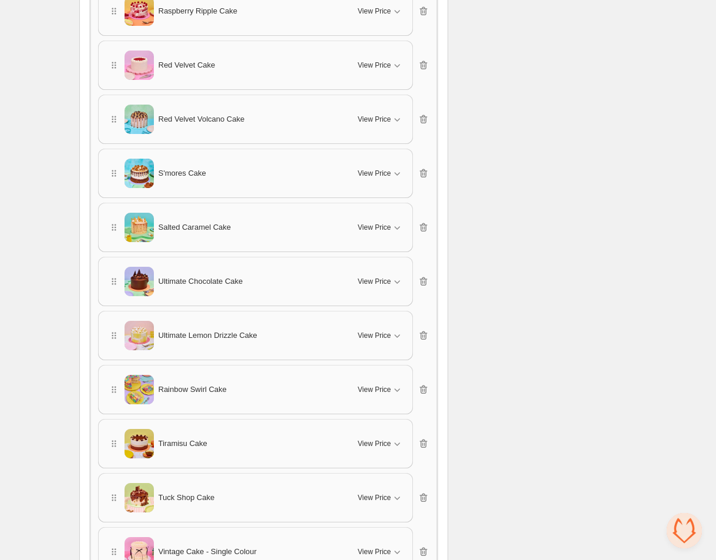
scroll to position [3706, 0]
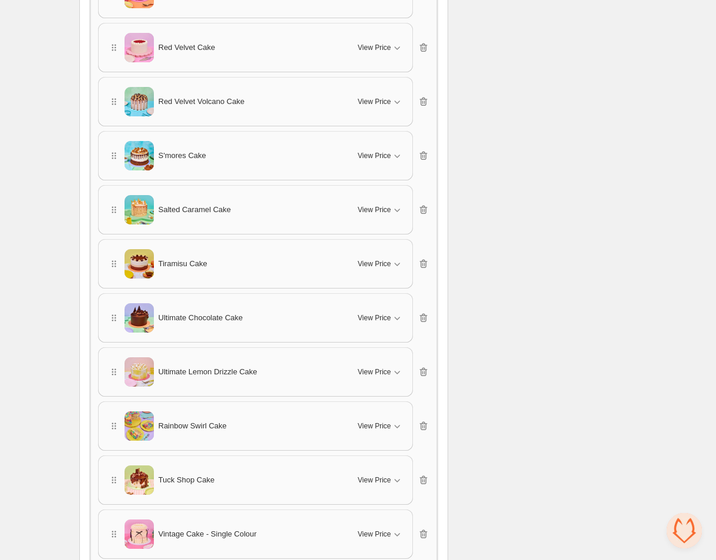
drag, startPoint x: 112, startPoint y: 474, endPoint x: 108, endPoint y: 400, distance: 74.2
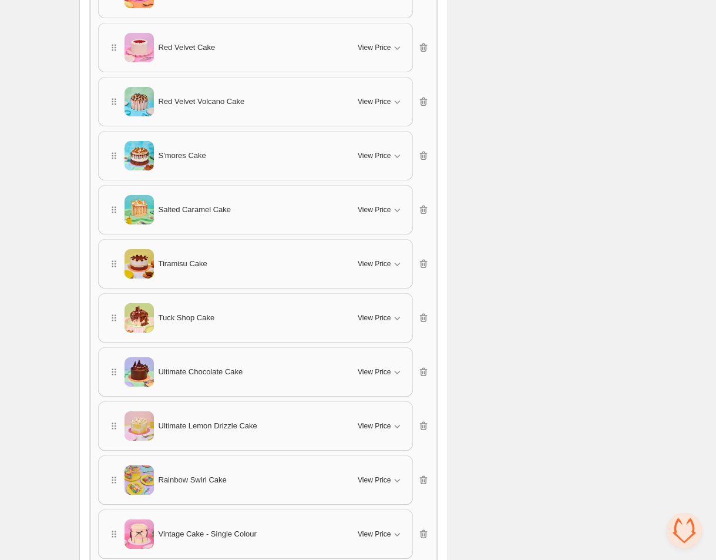
scroll to position [3831, 0]
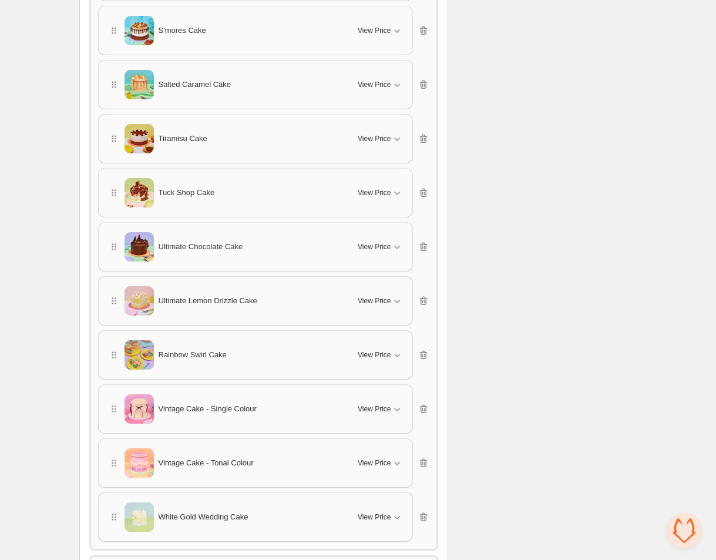
drag, startPoint x: 420, startPoint y: 351, endPoint x: 424, endPoint y: 363, distance: 11.9
click at [420, 351] on icon "button" at bounding box center [424, 355] width 12 height 12
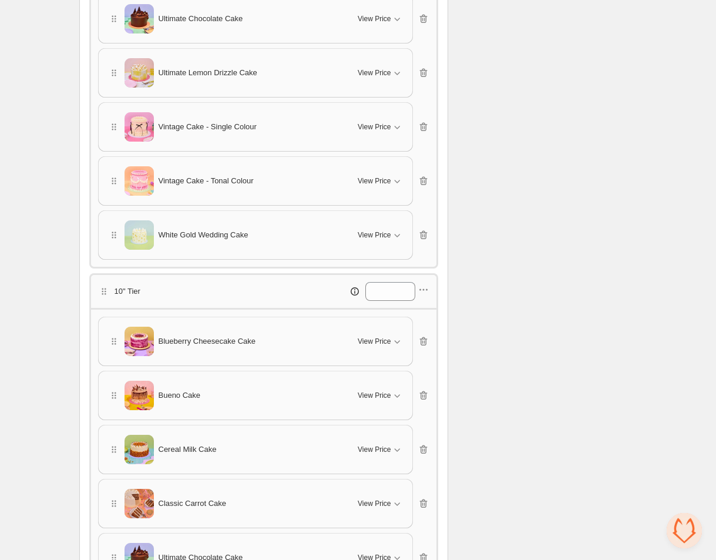
scroll to position [3967, 0]
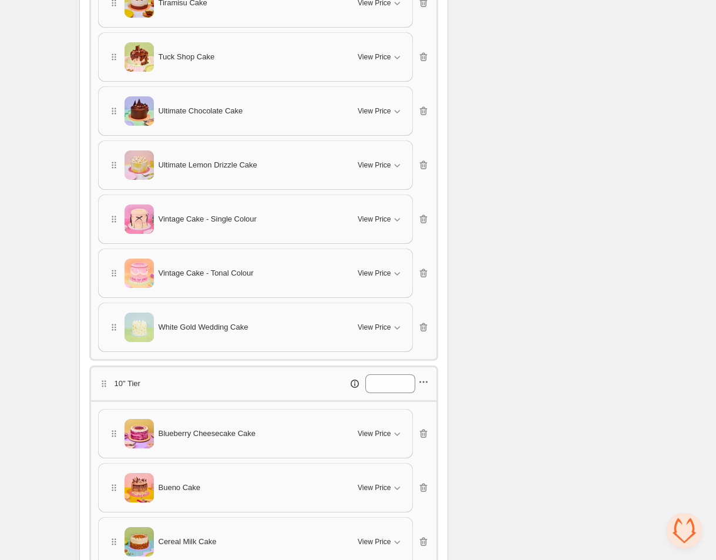
click at [427, 377] on icon "button" at bounding box center [424, 382] width 12 height 12
click at [426, 423] on span "Edit products" at bounding box center [430, 419] width 63 height 12
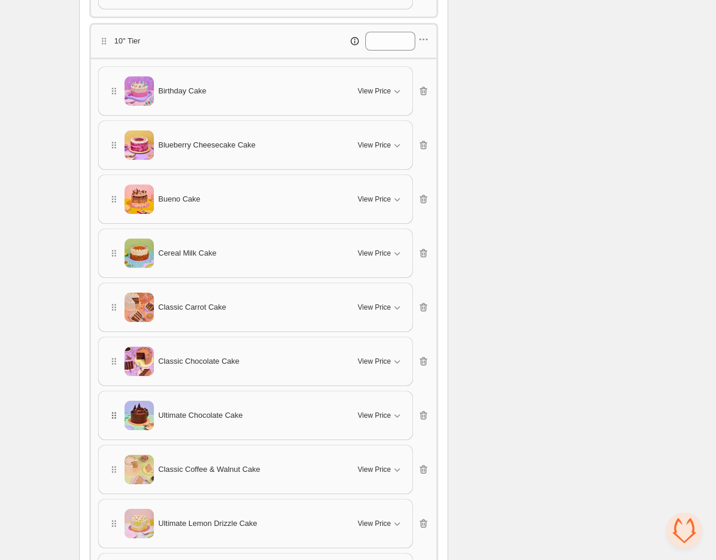
scroll to position [4309, 0]
drag, startPoint x: 113, startPoint y: 463, endPoint x: 111, endPoint y: 393, distance: 70.0
drag, startPoint x: 111, startPoint y: 463, endPoint x: 115, endPoint y: 414, distance: 49.0
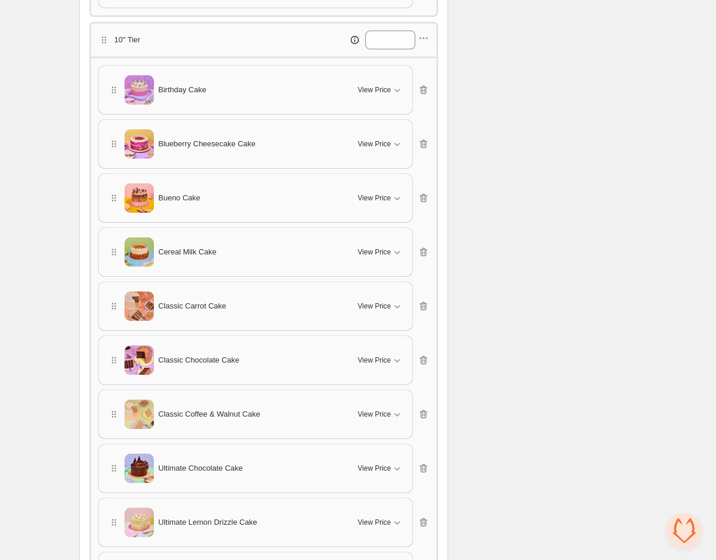
scroll to position [4461, 0]
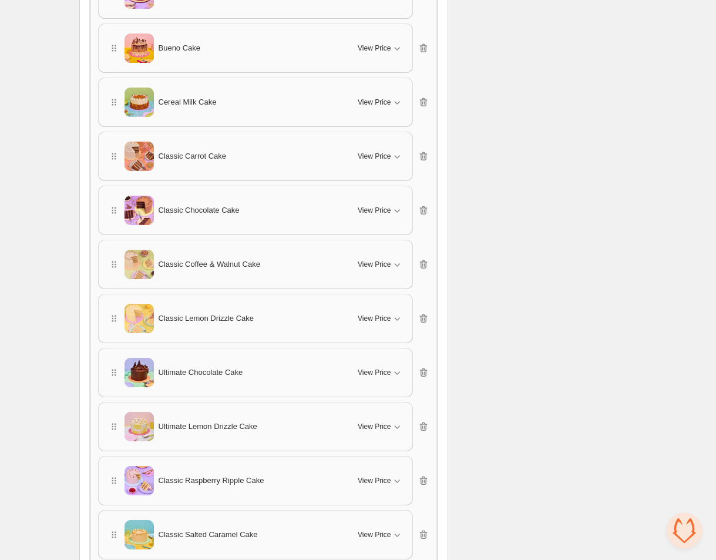
drag, startPoint x: 113, startPoint y: 475, endPoint x: 115, endPoint y: 389, distance: 85.8
drag, startPoint x: 113, startPoint y: 528, endPoint x: 105, endPoint y: 506, distance: 23.8
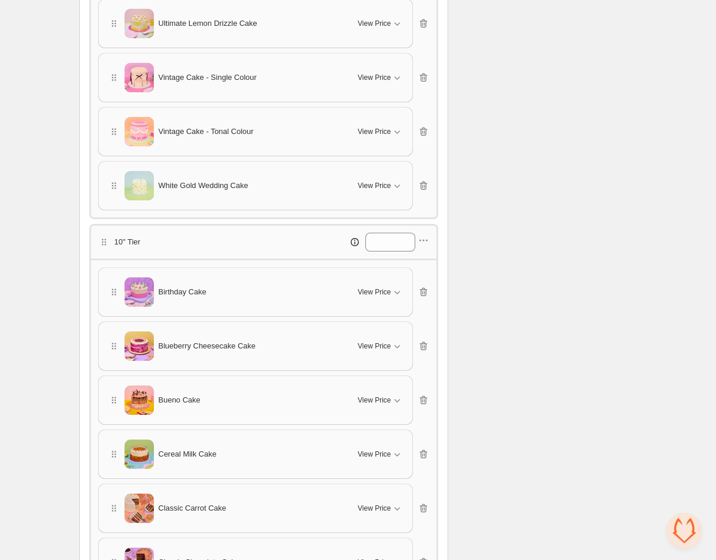
scroll to position [4107, 0]
click at [425, 236] on icon "button" at bounding box center [424, 242] width 12 height 12
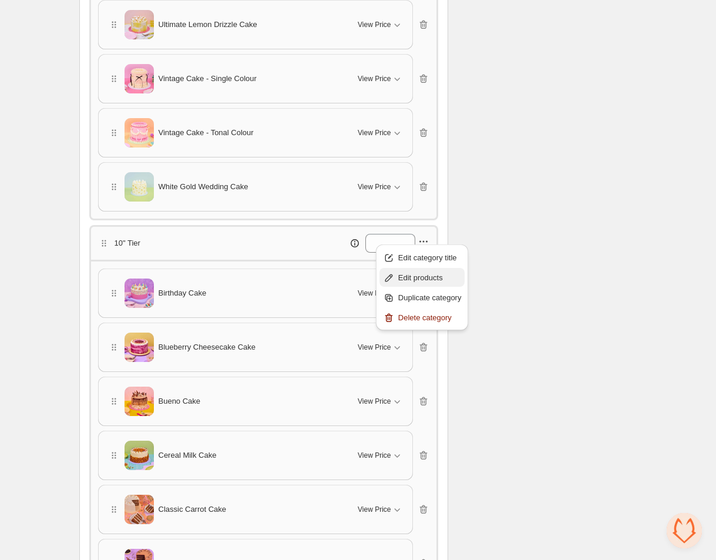
click at [417, 278] on span "Edit products" at bounding box center [430, 278] width 63 height 12
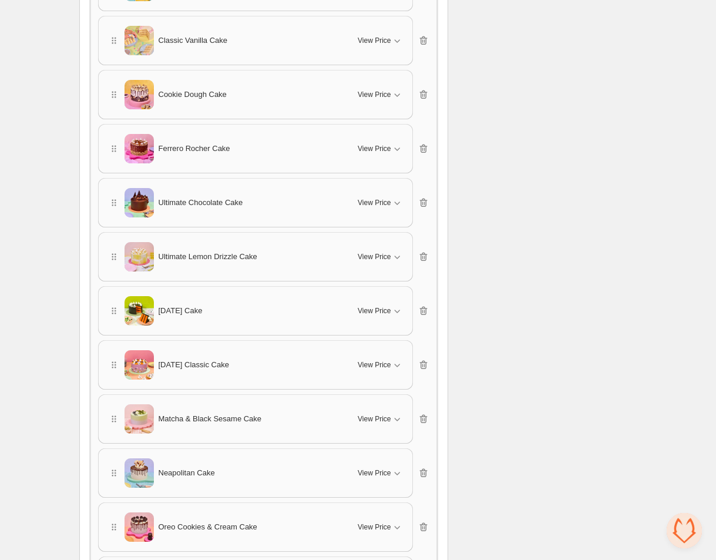
scroll to position [4956, 0]
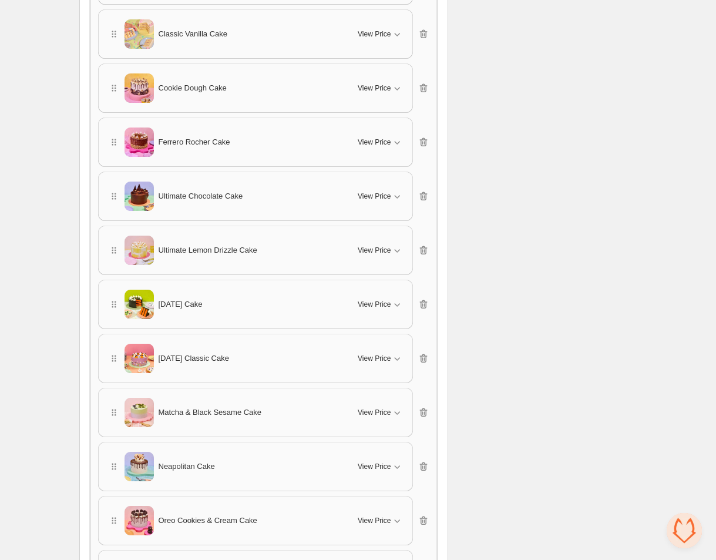
drag, startPoint x: 115, startPoint y: 303, endPoint x: 112, endPoint y: 263, distance: 40.1
click at [112, 226] on div "Birthday Cake View Price Cancel Apply Select All Birthday Cake - Sprinkle Spong…" at bounding box center [263, 386] width 331 height 1942
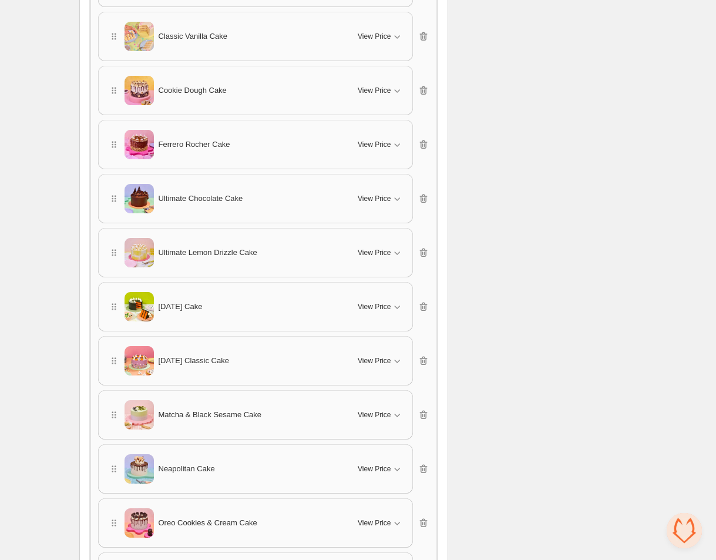
drag, startPoint x: 112, startPoint y: 299, endPoint x: 109, endPoint y: 282, distance: 18.0
click at [110, 248] on div "Birthday Cake View Price Cancel Apply Select All Birthday Cake - Sprinkle Spong…" at bounding box center [263, 388] width 331 height 1942
drag, startPoint x: 112, startPoint y: 299, endPoint x: 115, endPoint y: 279, distance: 20.2
click at [114, 267] on div "Birthday Cake View Price Cancel Apply Select All Birthday Cake - Sprinkle Spong…" at bounding box center [263, 388] width 331 height 1942
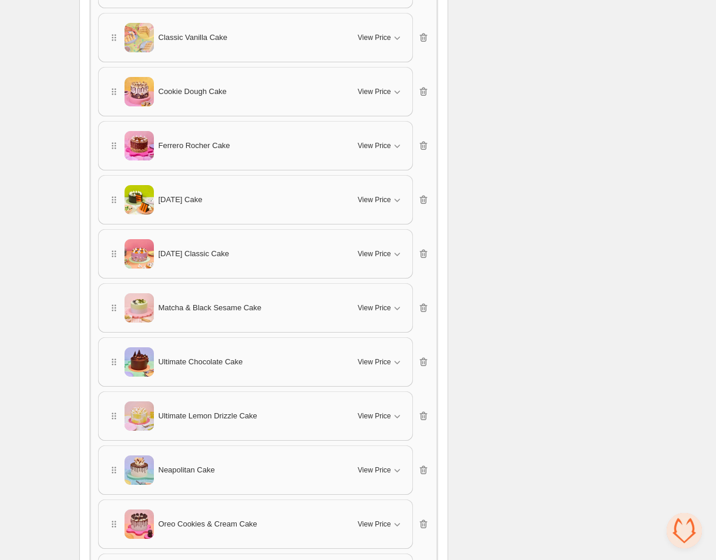
scroll to position [4958, 0]
drag, startPoint x: 113, startPoint y: 463, endPoint x: 118, endPoint y: 408, distance: 55.4
click at [119, 399] on div "Birthday Cake View Price Cancel Apply Select All Birthday Cake - Sprinkle Spong…" at bounding box center [263, 389] width 331 height 1942
drag, startPoint x: 112, startPoint y: 465, endPoint x: 116, endPoint y: 426, distance: 39.0
click at [116, 426] on div "Birthday Cake View Price Cancel Apply Select All Birthday Cake - Sprinkle Spong…" at bounding box center [263, 389] width 331 height 1942
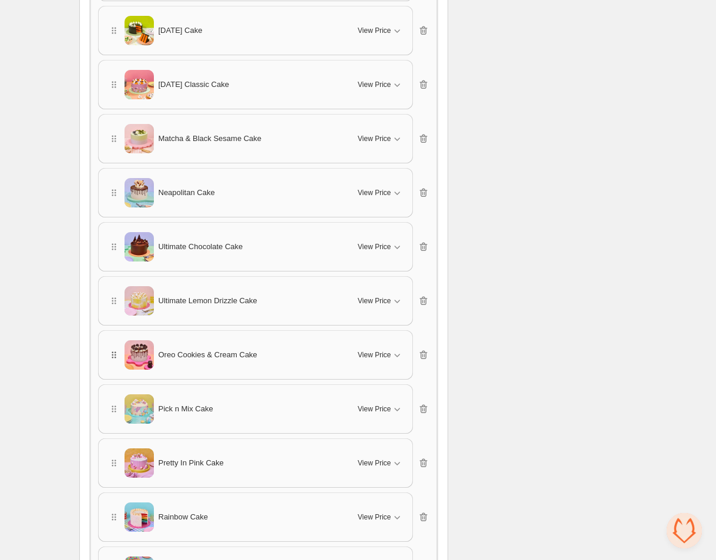
scroll to position [5125, 0]
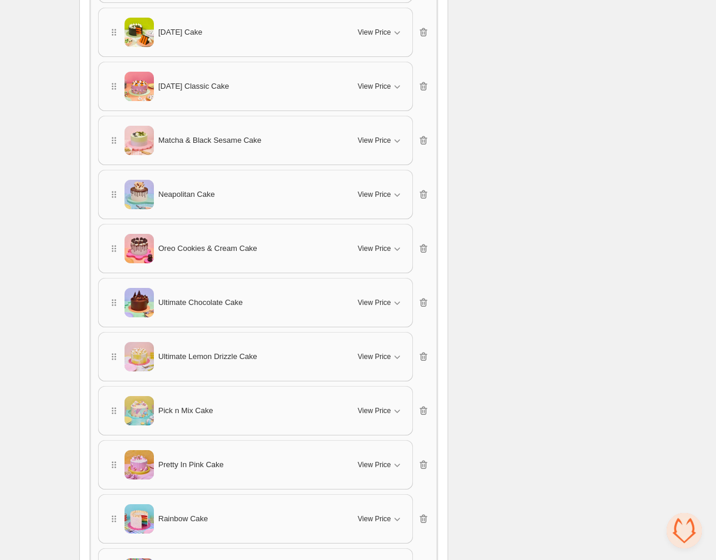
drag, startPoint x: 110, startPoint y: 405, endPoint x: 112, endPoint y: 397, distance: 7.7
click at [112, 366] on div "Birthday Cake View Price Cancel Apply Select All Birthday Cake - Sprinkle Spong…" at bounding box center [263, 222] width 331 height 1942
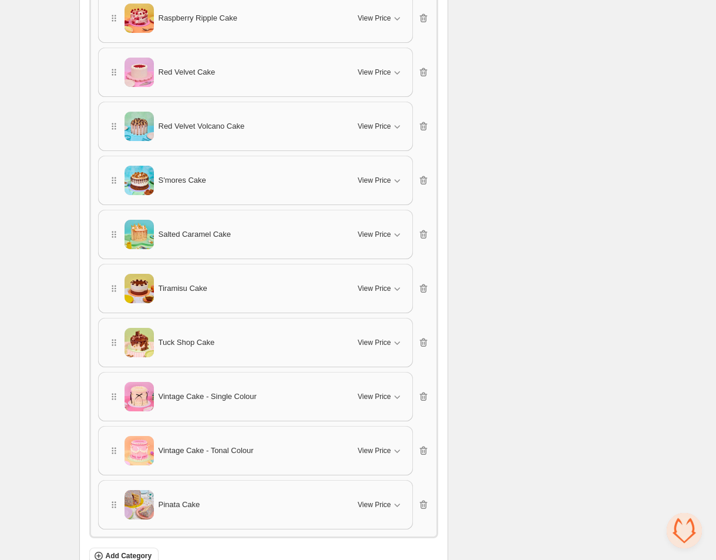
scroll to position [5805, 0]
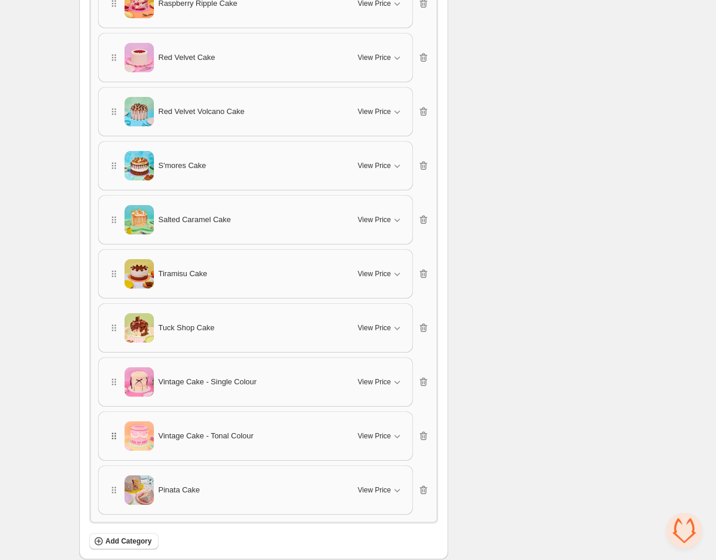
drag, startPoint x: 114, startPoint y: 483, endPoint x: 108, endPoint y: 423, distance: 60.8
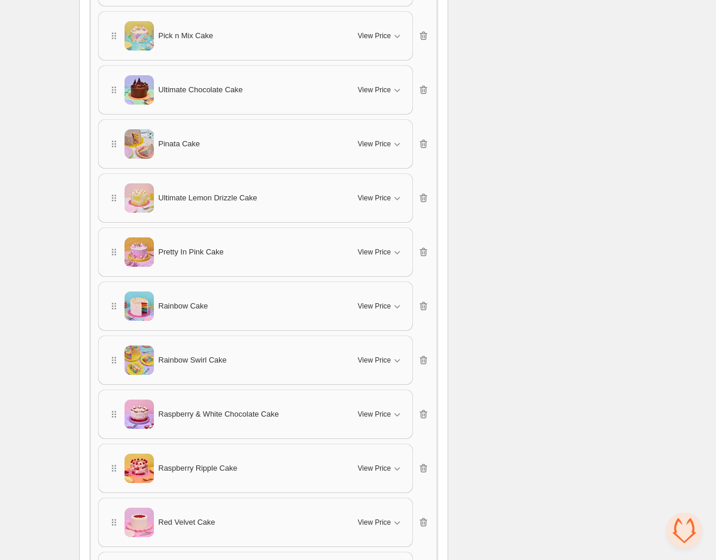
scroll to position [5320, 0]
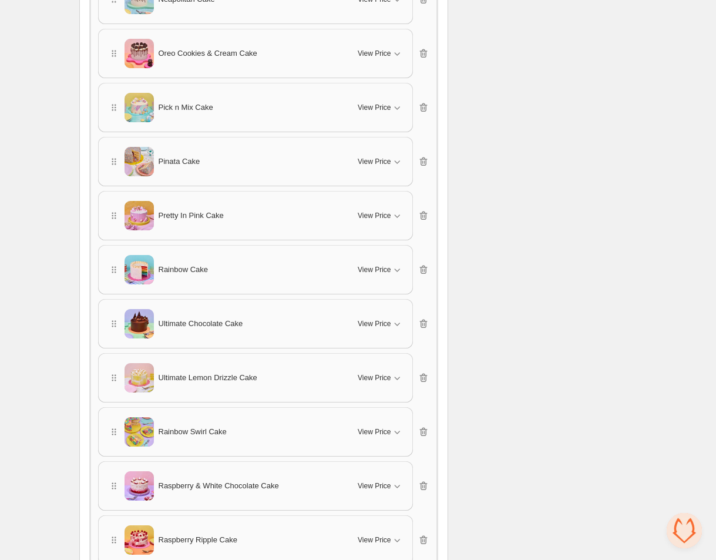
drag, startPoint x: 113, startPoint y: 483, endPoint x: 113, endPoint y: 453, distance: 30.0
click at [115, 430] on div "Birthday Cake View Price Cancel Apply Select All Birthday Cake - Sprinkle Spong…" at bounding box center [263, 26] width 331 height 1942
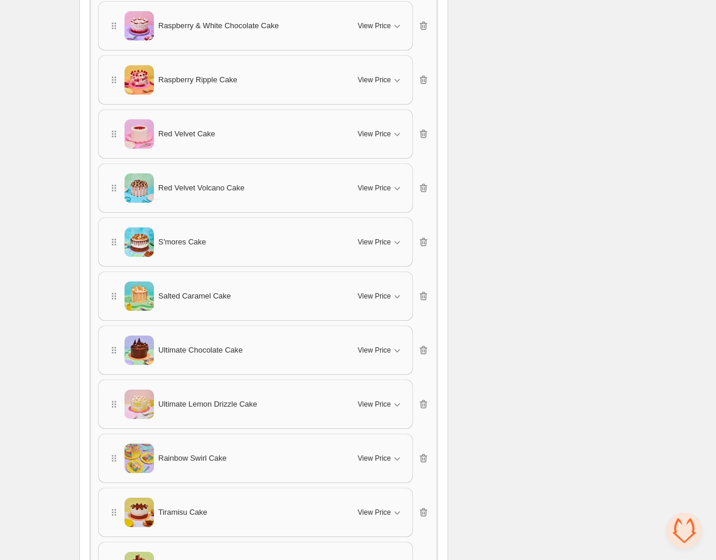
scroll to position [5620, 0]
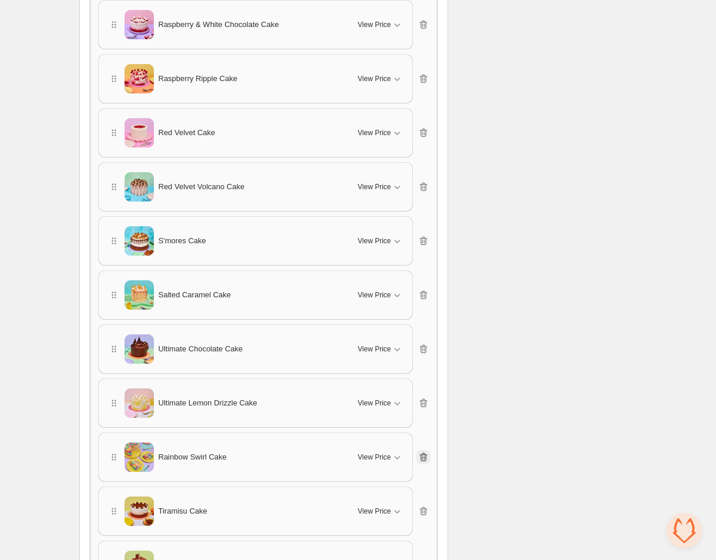
click at [431, 450] on button "button" at bounding box center [424, 457] width 14 height 14
drag, startPoint x: 112, startPoint y: 452, endPoint x: 109, endPoint y: 373, distance: 78.8
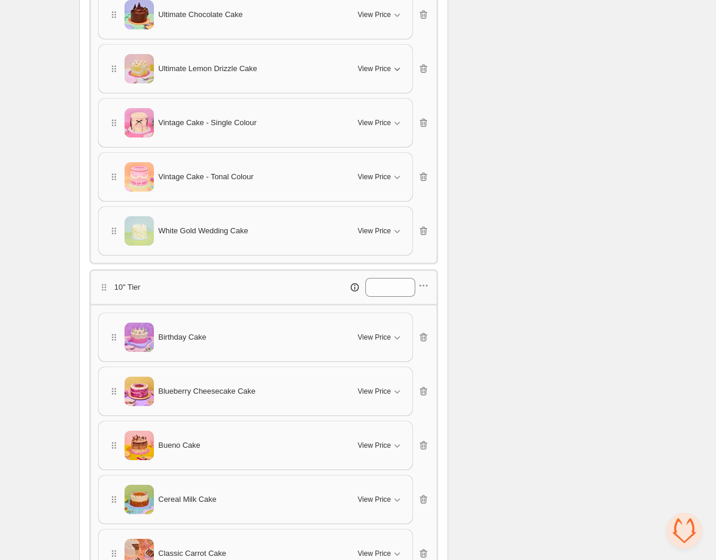
scroll to position [4139, 0]
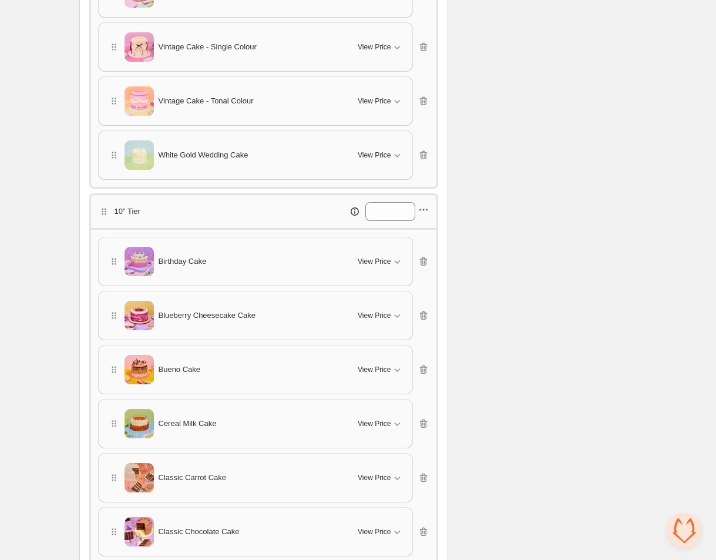
click at [428, 208] on icon "button" at bounding box center [424, 210] width 12 height 12
click at [424, 254] on button "Edit products" at bounding box center [423, 245] width 86 height 19
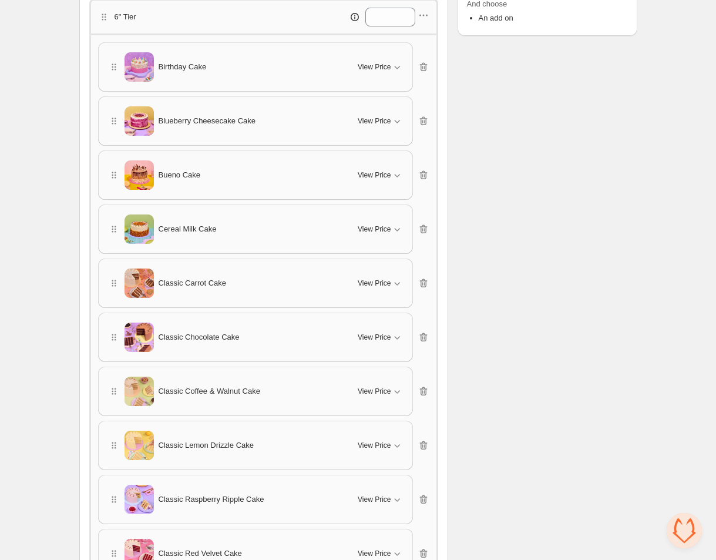
scroll to position [0, 0]
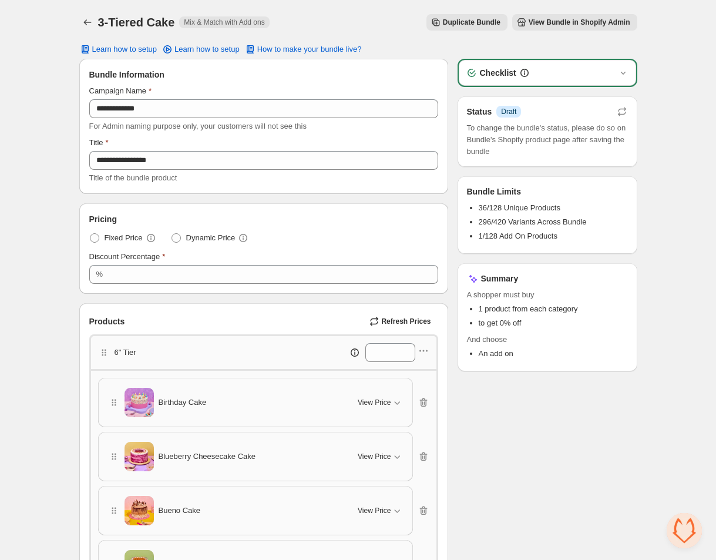
click at [399, 323] on span "Refresh Prices" at bounding box center [405, 321] width 49 height 9
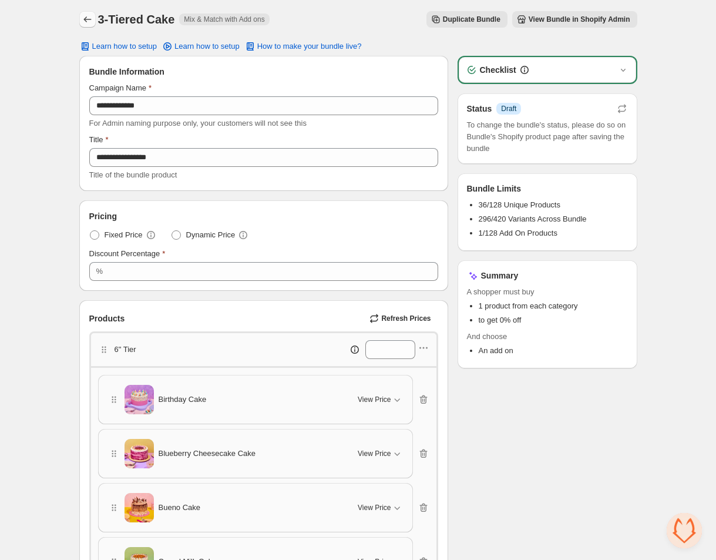
click at [83, 18] on icon "Back" at bounding box center [88, 20] width 12 height 12
click at [89, 22] on icon "Back" at bounding box center [88, 20] width 12 height 12
click at [82, 19] on icon "Back" at bounding box center [88, 20] width 12 height 12
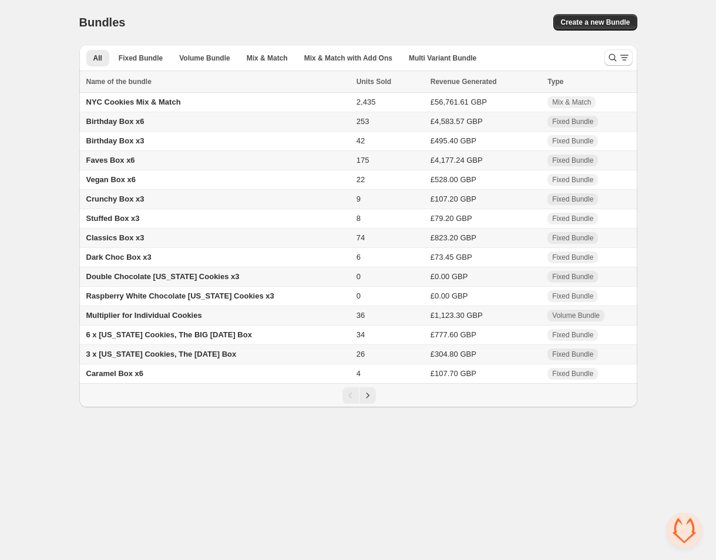
scroll to position [1266, 0]
click at [323, 59] on span "Mix & Match with Add Ons" at bounding box center [348, 57] width 88 height 9
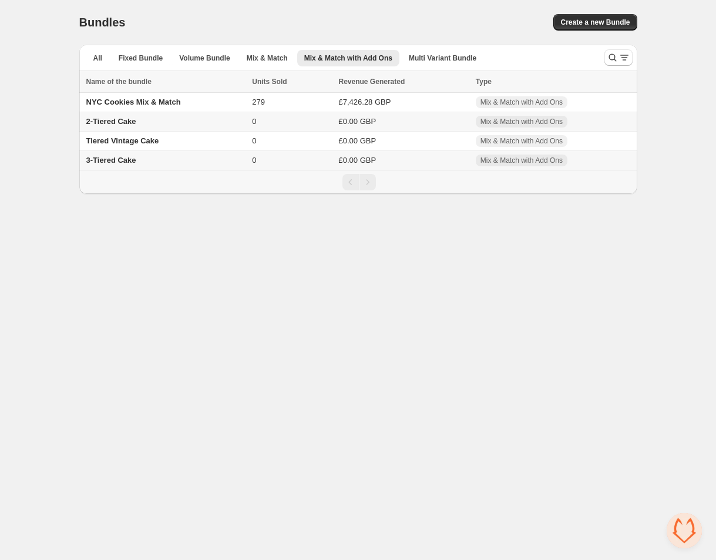
click at [129, 124] on span "2-Tiered Cake" at bounding box center [111, 121] width 50 height 9
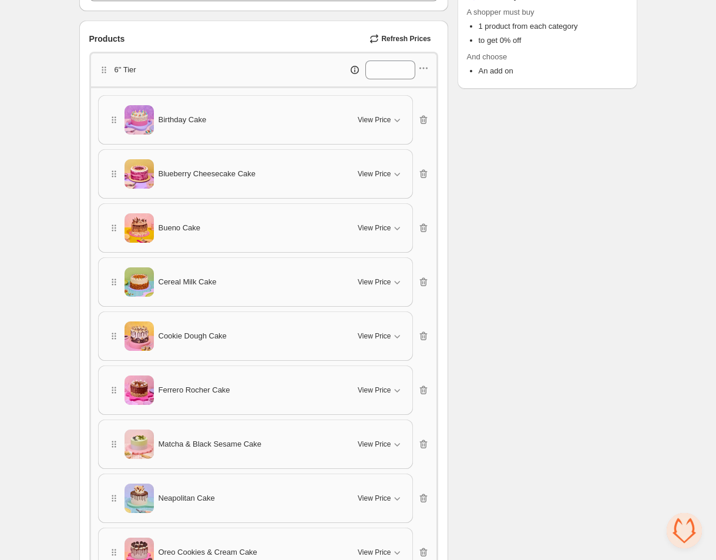
scroll to position [279, 0]
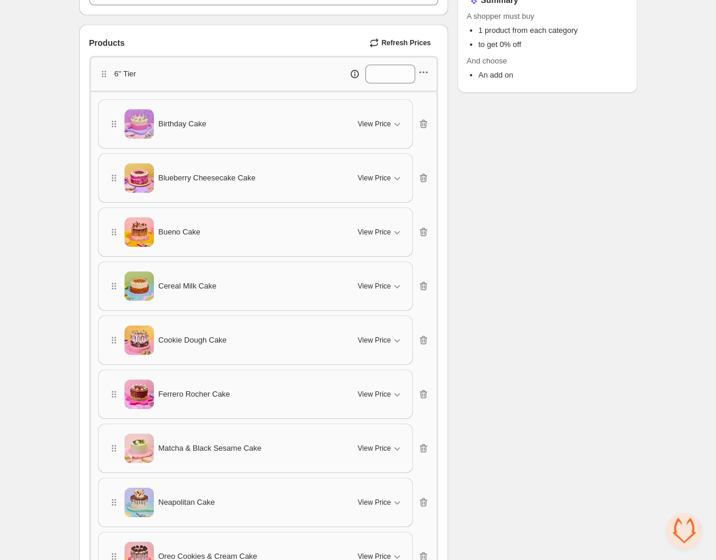
click at [427, 75] on icon "button" at bounding box center [424, 72] width 12 height 12
click at [417, 113] on span "Edit products" at bounding box center [430, 114] width 63 height 12
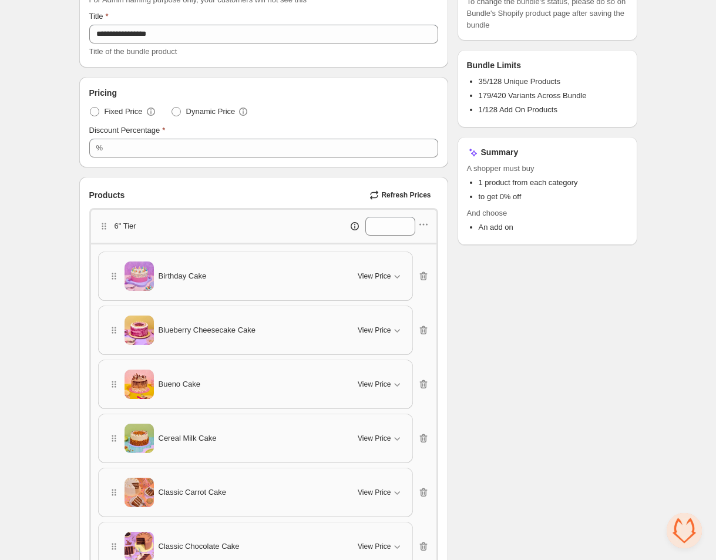
scroll to position [217, 0]
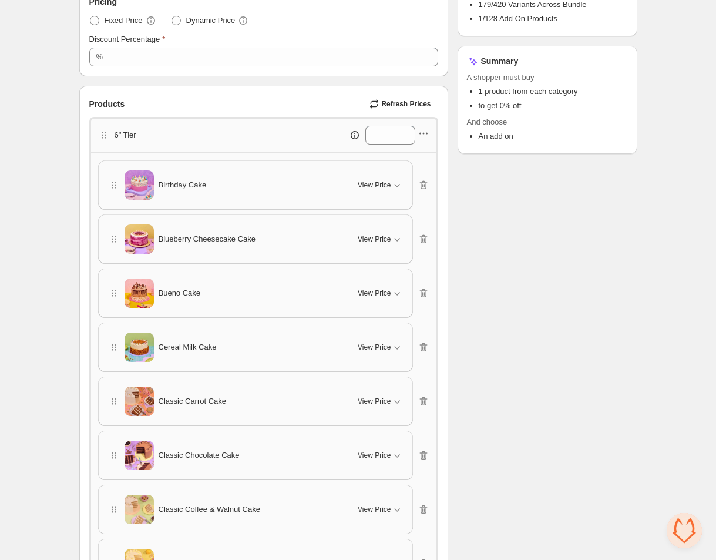
click at [426, 134] on icon "button" at bounding box center [424, 134] width 12 height 12
click at [414, 176] on span "Edit products" at bounding box center [430, 175] width 63 height 12
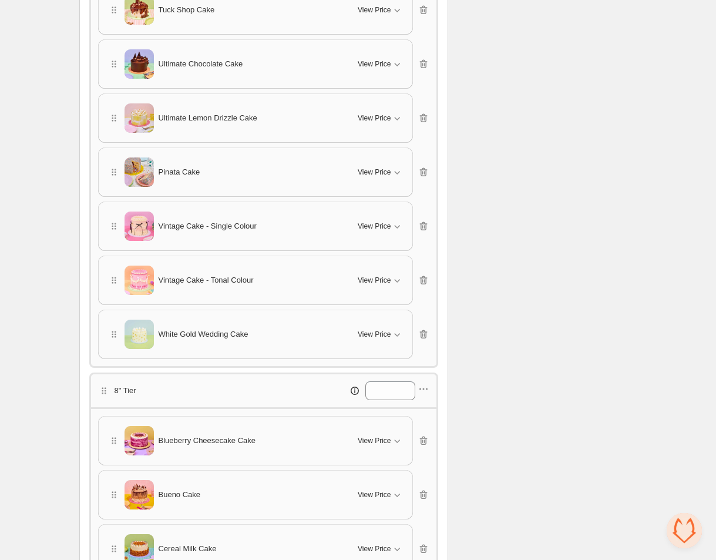
scroll to position [1783, 0]
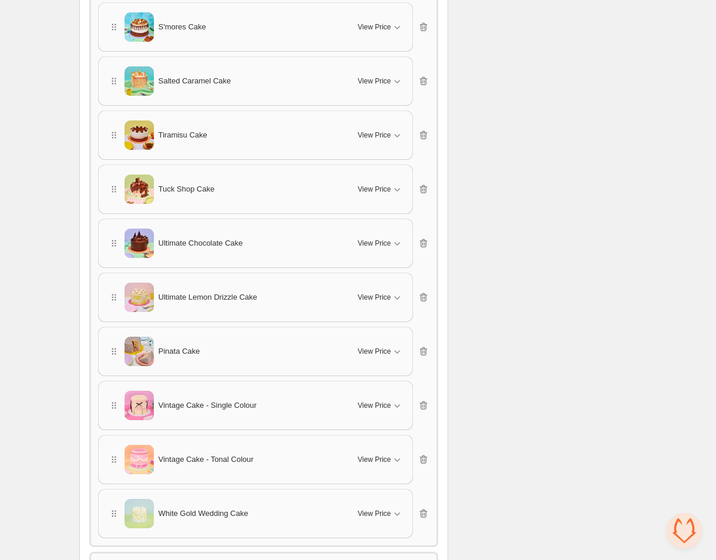
drag, startPoint x: 112, startPoint y: 349, endPoint x: 135, endPoint y: 141, distance: 208.8
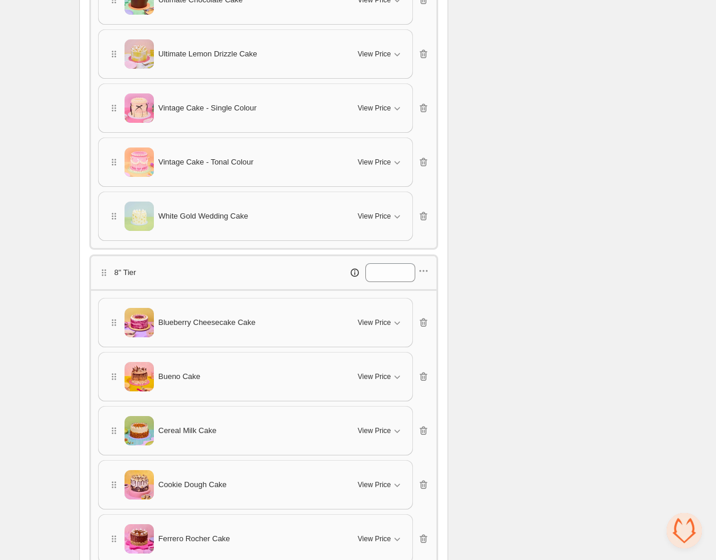
scroll to position [2171, 0]
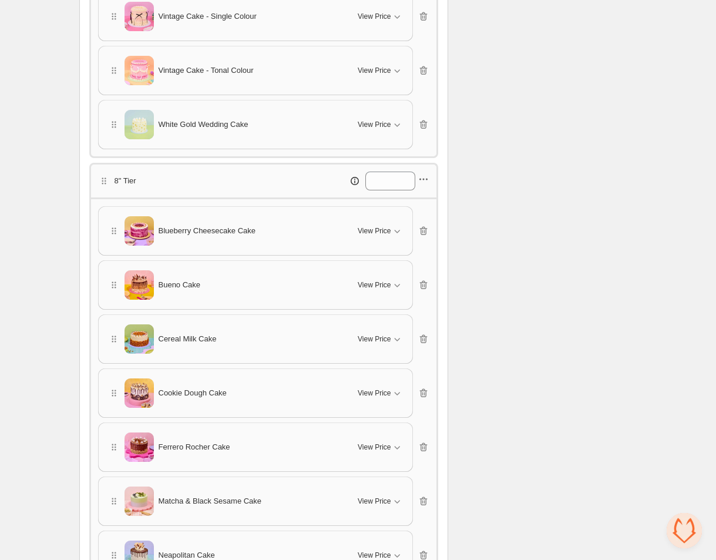
click at [424, 179] on icon "button" at bounding box center [424, 180] width 2 height 2
click at [420, 214] on span "Edit products" at bounding box center [430, 218] width 63 height 12
click at [430, 179] on div "8" Tier *" at bounding box center [263, 180] width 349 height 35
click at [429, 175] on icon "button" at bounding box center [424, 179] width 12 height 12
click at [426, 219] on span "Edit products" at bounding box center [430, 218] width 63 height 12
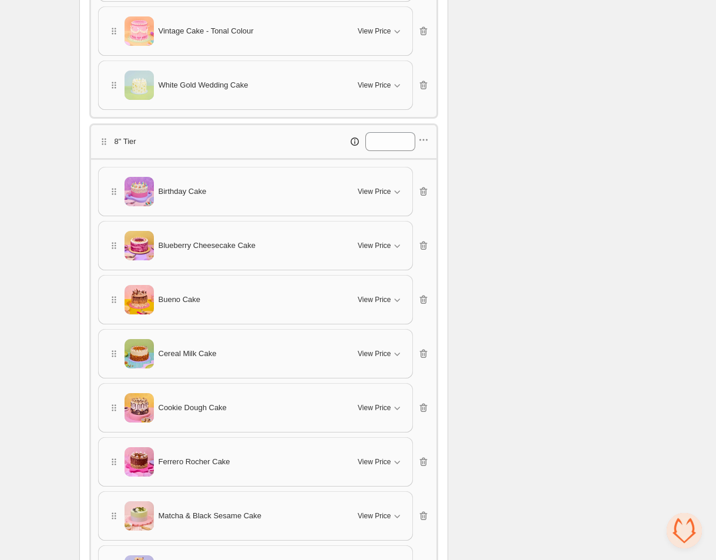
scroll to position [2208, 0]
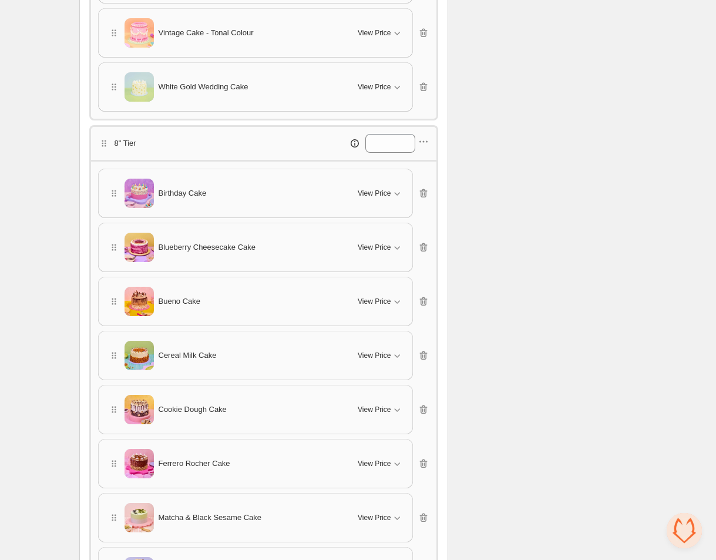
click at [217, 395] on div "Cookie Dough Cake" at bounding box center [226, 409] width 236 height 29
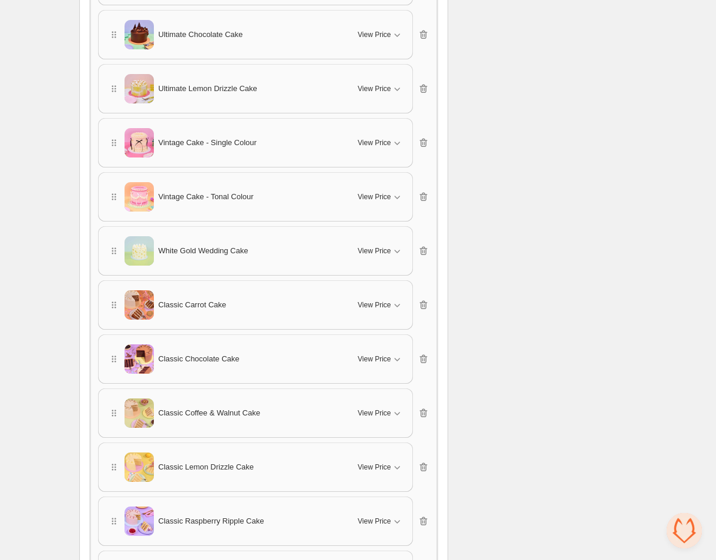
scroll to position [3388, 0]
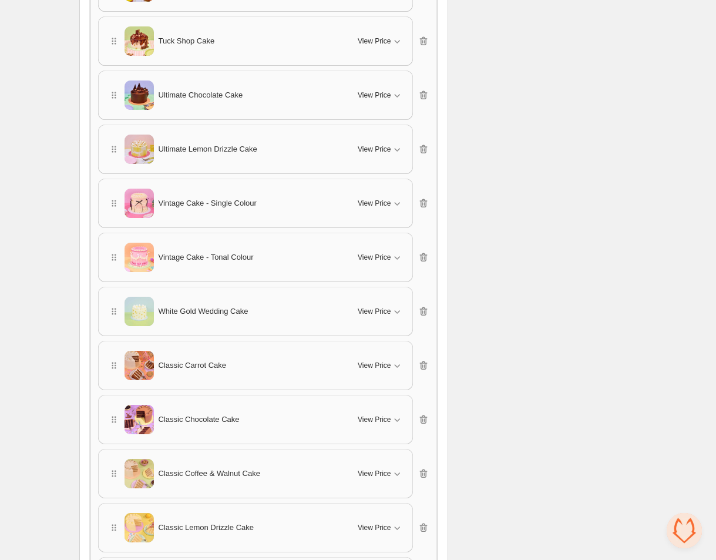
drag, startPoint x: 110, startPoint y: 362, endPoint x: 126, endPoint y: 250, distance: 113.3
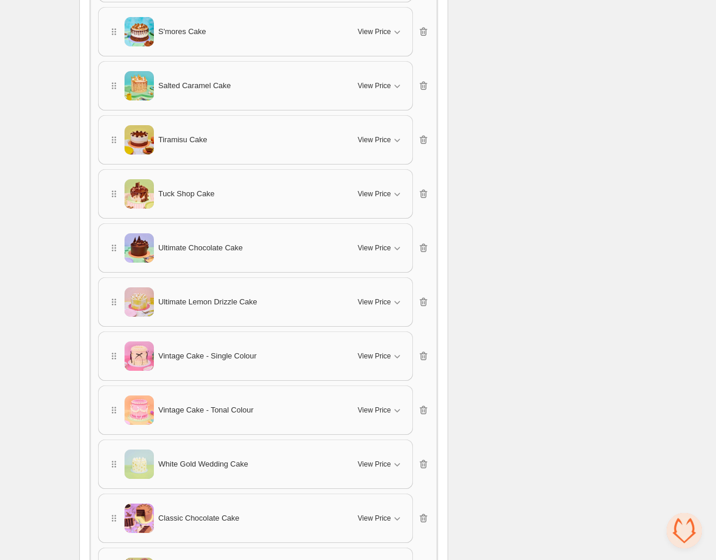
scroll to position [3343, 0]
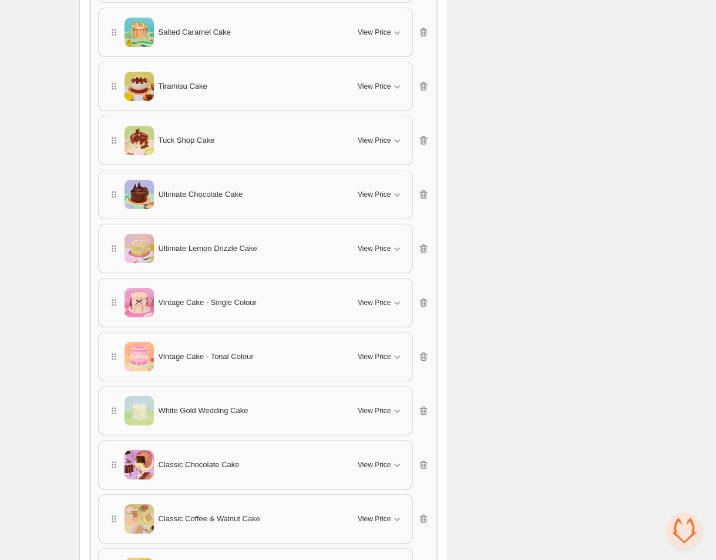
drag, startPoint x: 112, startPoint y: 461, endPoint x: 120, endPoint y: 390, distance: 71.1
click at [120, 390] on div "Birthday Cake View Price Cancel Apply Select All Birthday Cake - Sprinkle Spong…" at bounding box center [263, 5] width 331 height 1942
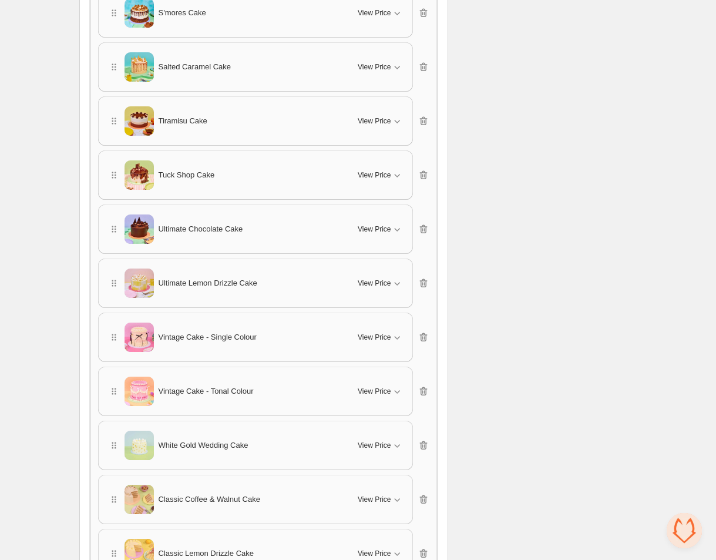
scroll to position [3443, 0]
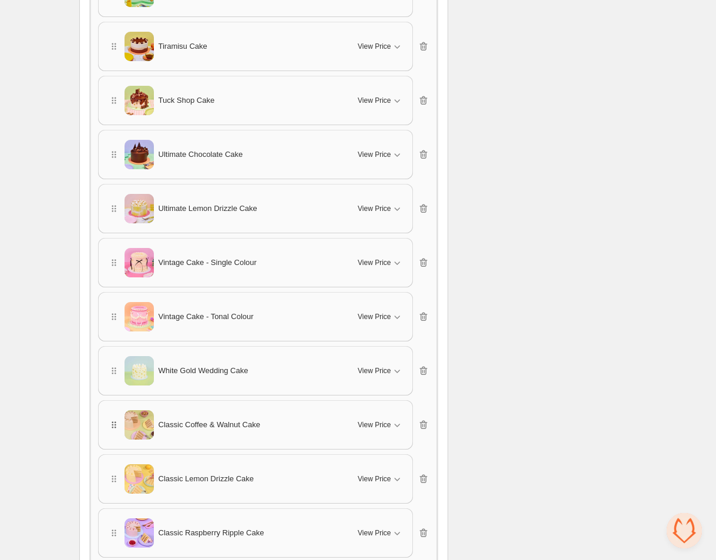
drag, startPoint x: 113, startPoint y: 414, endPoint x: 110, endPoint y: 408, distance: 6.4
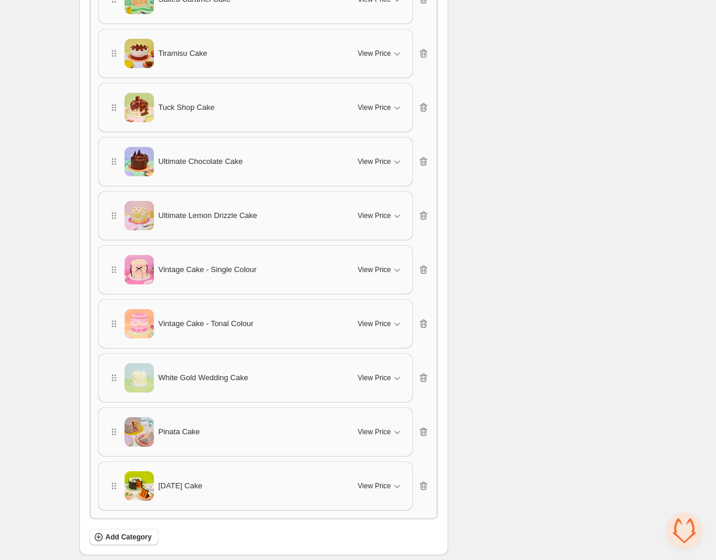
scroll to position [3911, 0]
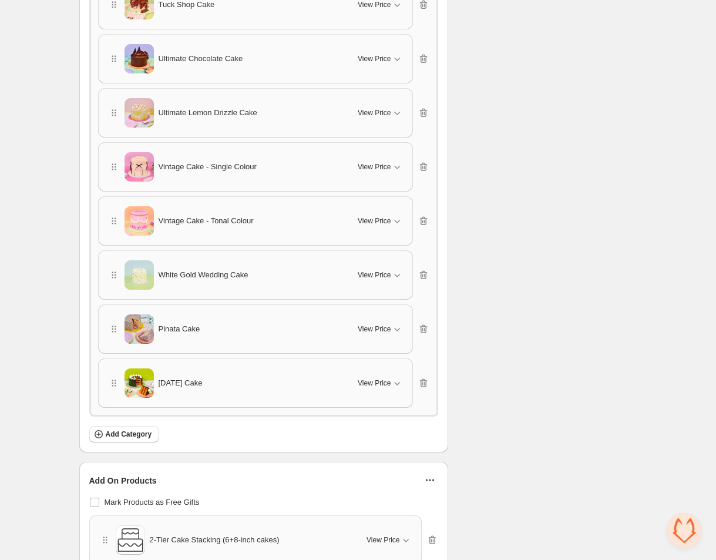
drag, startPoint x: 113, startPoint y: 377, endPoint x: 128, endPoint y: 264, distance: 114.4
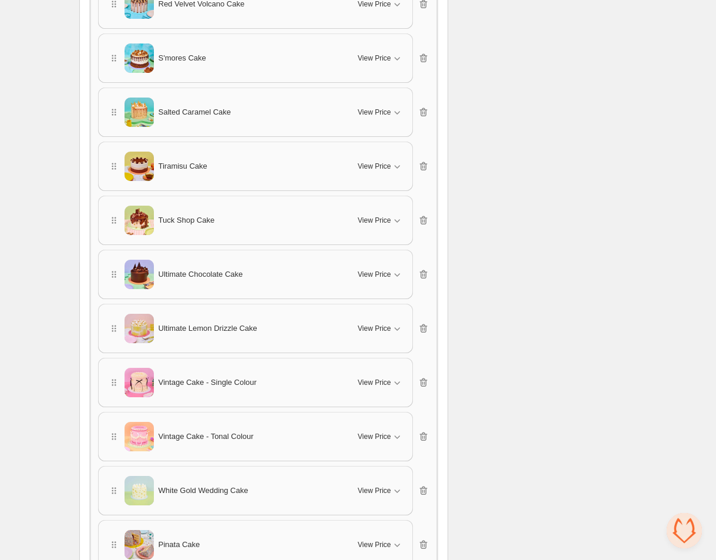
scroll to position [3780, 0]
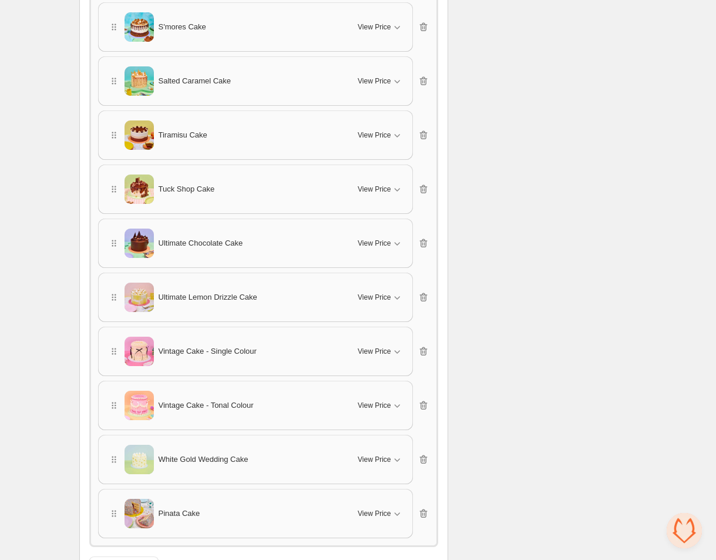
drag, startPoint x: 113, startPoint y: 510, endPoint x: 118, endPoint y: 415, distance: 95.3
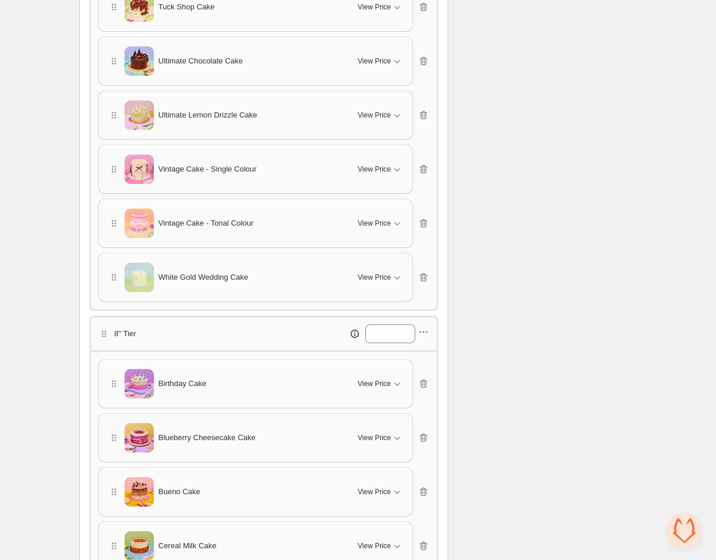
scroll to position [1675, 0]
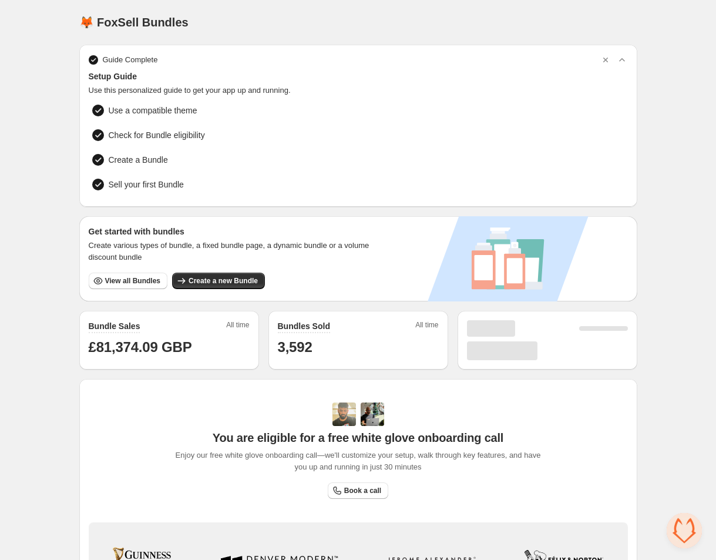
scroll to position [1266, 0]
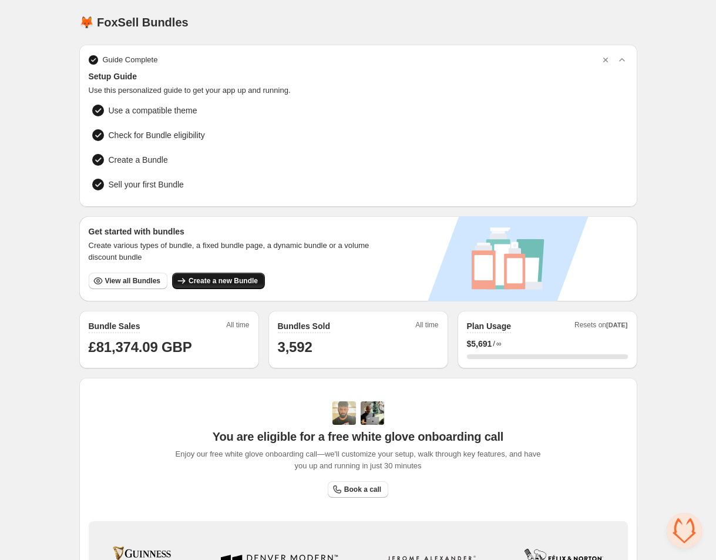
click at [229, 284] on button "Create a new Bundle" at bounding box center [218, 281] width 93 height 16
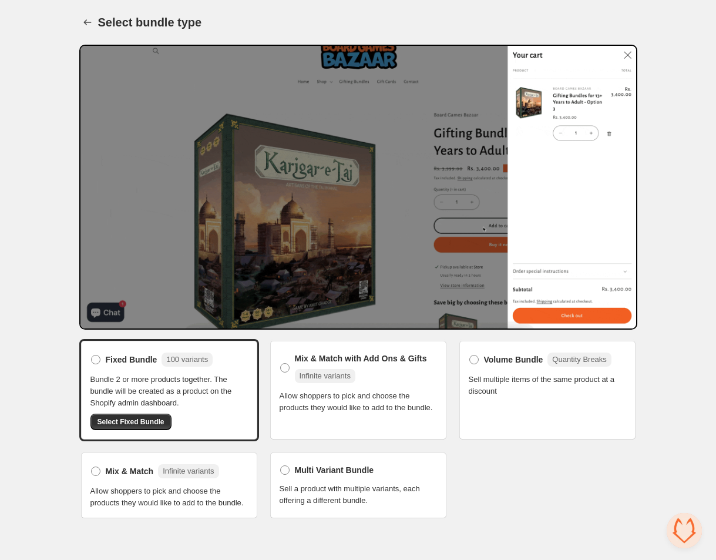
scroll to position [1266, 0]
click at [289, 469] on label "Multi Variant Bundle" at bounding box center [327, 470] width 95 height 16
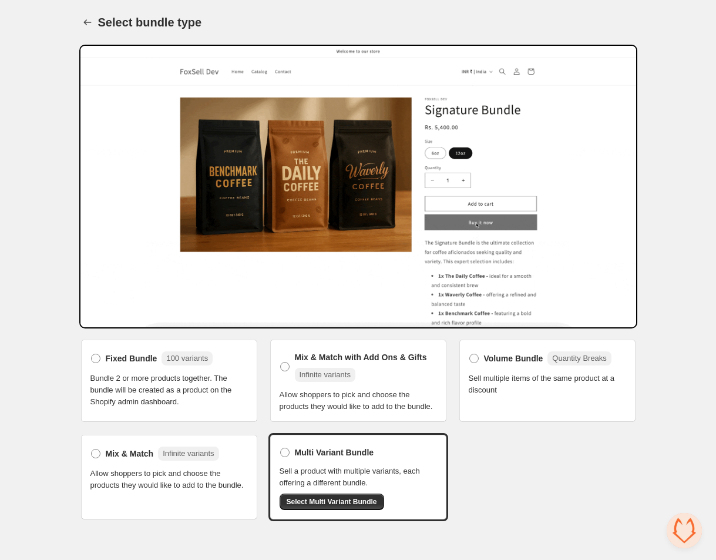
click at [337, 507] on span "Select Multi Variant Bundle" at bounding box center [332, 501] width 91 height 9
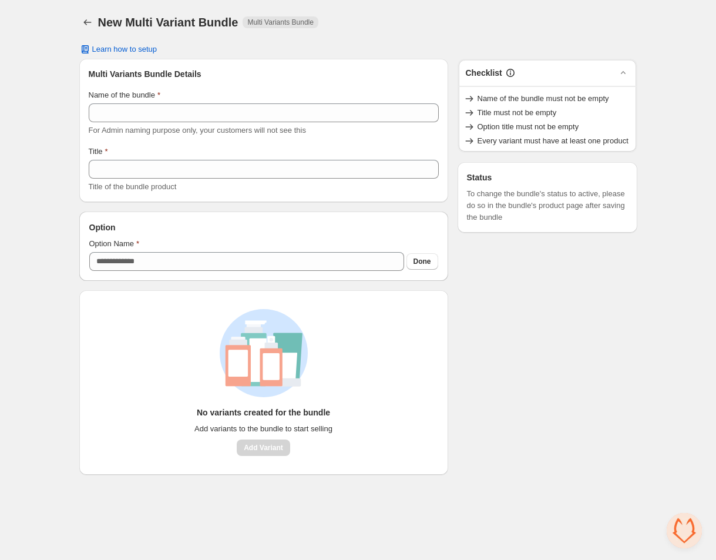
scroll to position [1266, 0]
click at [283, 450] on div "No variants created for the bundle Add variants to the bundle to start selling …" at bounding box center [264, 431] width 138 height 49
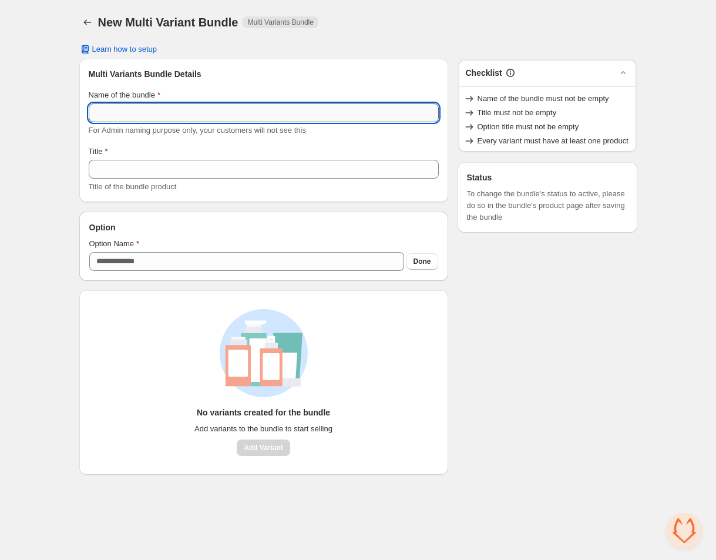
click at [219, 116] on input "Name of the bundle" at bounding box center [264, 112] width 350 height 19
type input "**********"
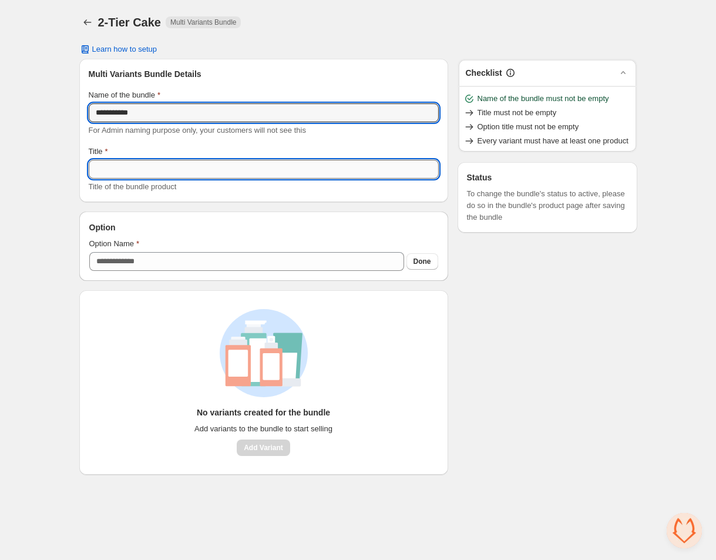
click at [159, 173] on input "Title" at bounding box center [264, 169] width 350 height 19
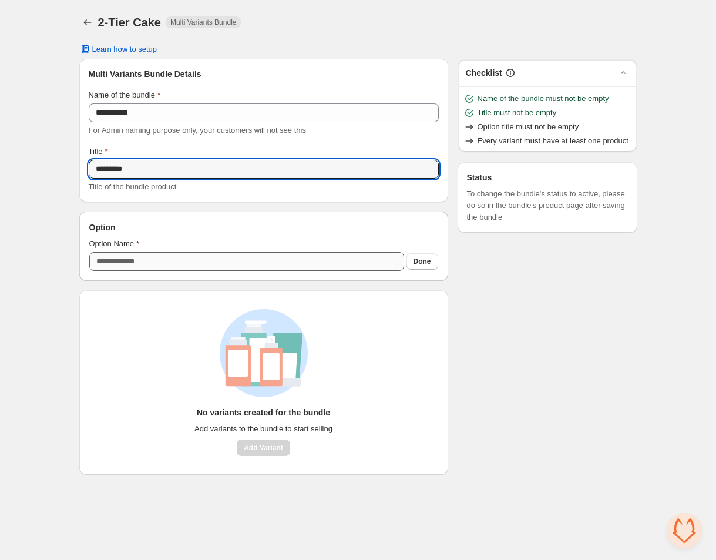
type input "*********"
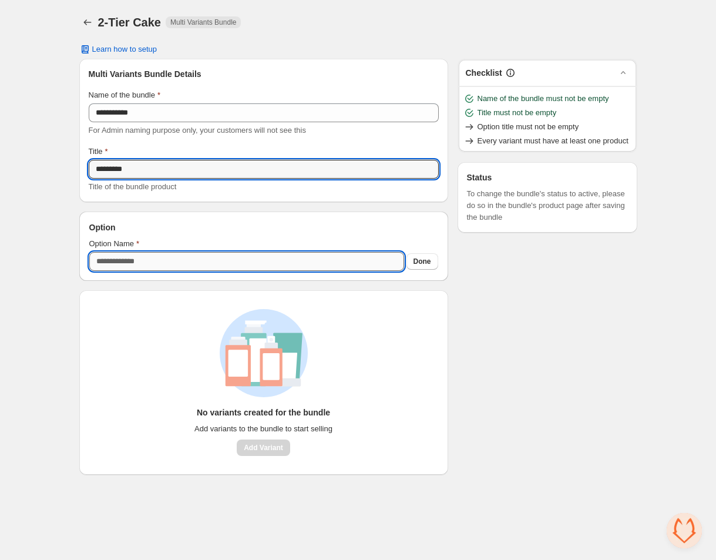
click at [212, 264] on input "Option Name" at bounding box center [246, 261] width 315 height 19
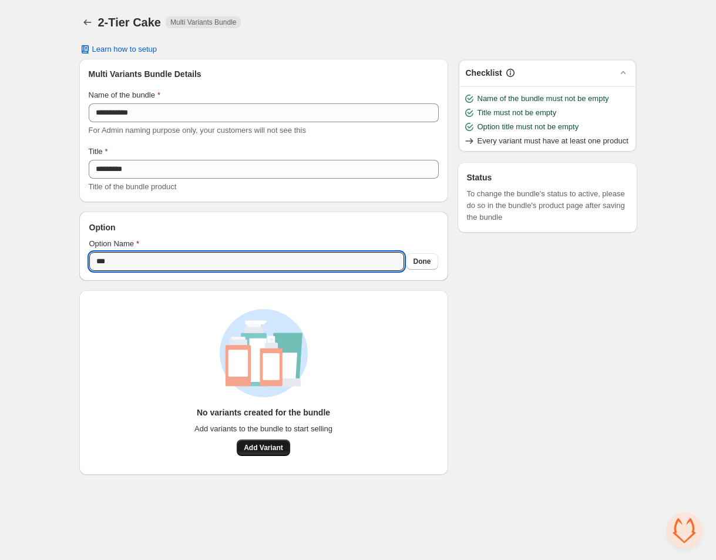
type input "***"
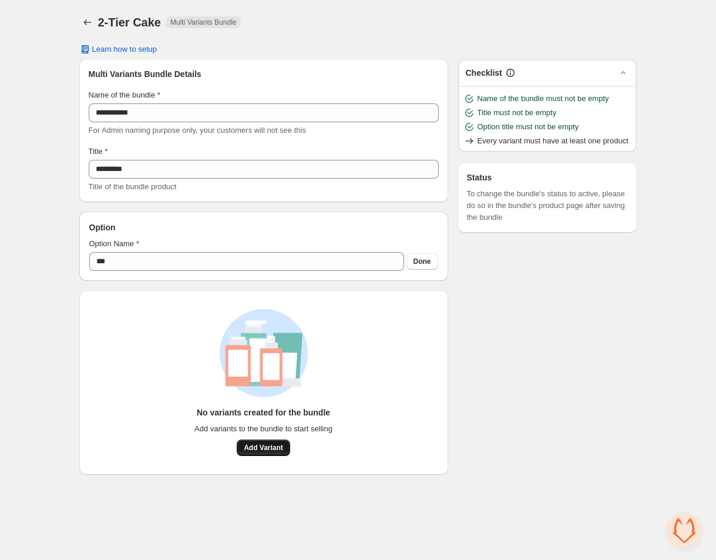
click at [271, 448] on span "Add Variant" at bounding box center [263, 447] width 39 height 9
click at [88, 22] on icon "Back" at bounding box center [87, 22] width 8 height 6
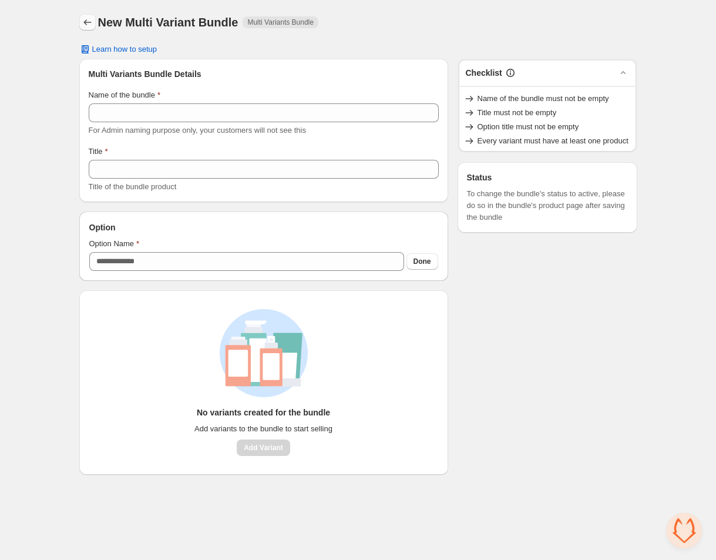
click at [91, 21] on icon "Back" at bounding box center [88, 22] width 12 height 12
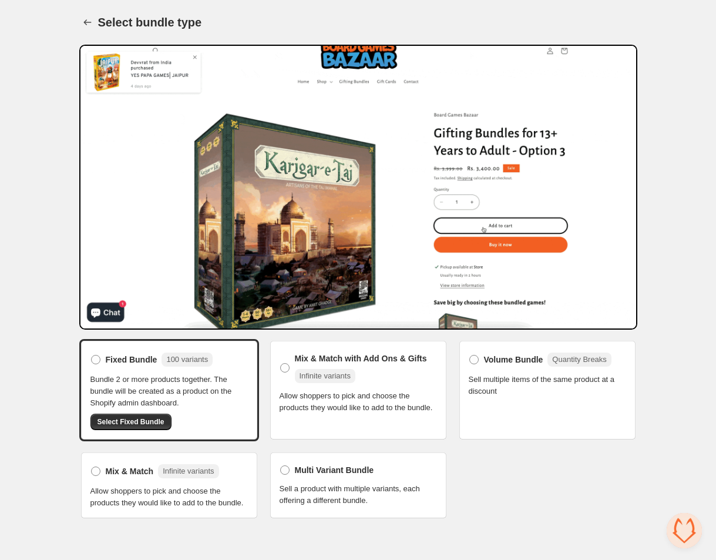
scroll to position [1266, 0]
click at [330, 467] on span "Multi Variant Bundle" at bounding box center [334, 470] width 79 height 12
